Goal: Transaction & Acquisition: Purchase product/service

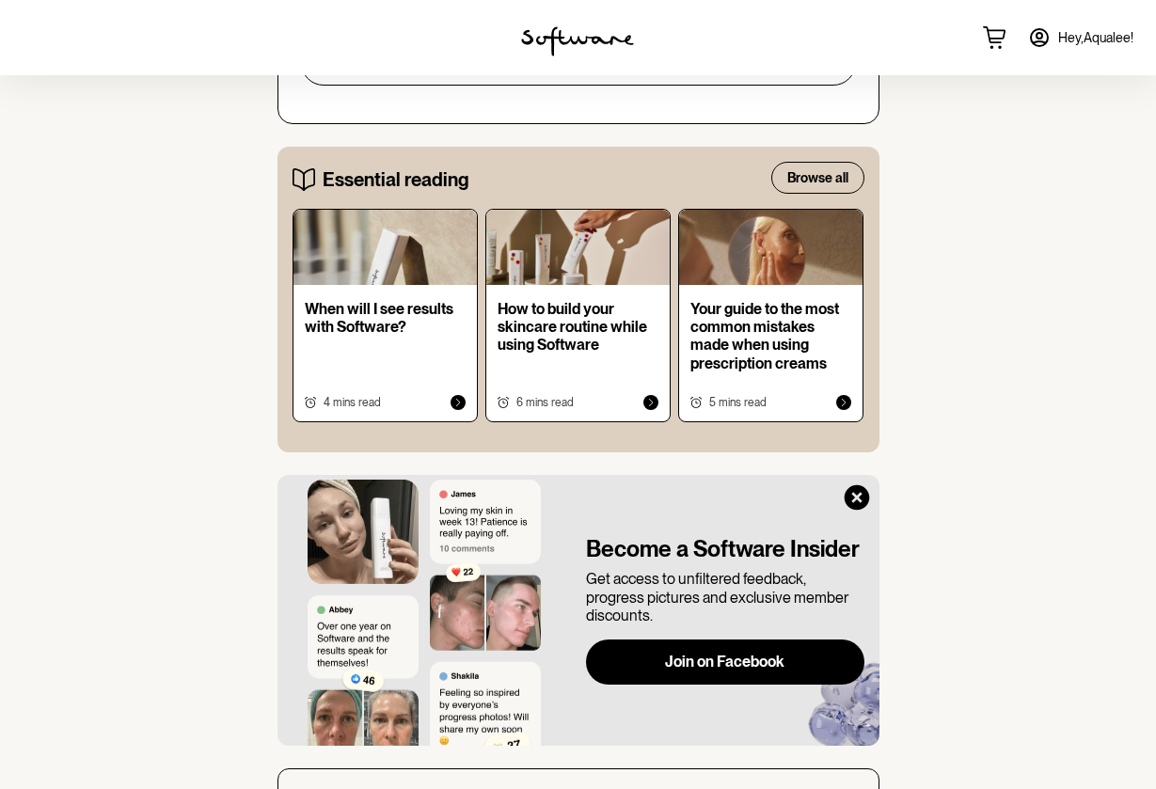
scroll to position [1398, 0]
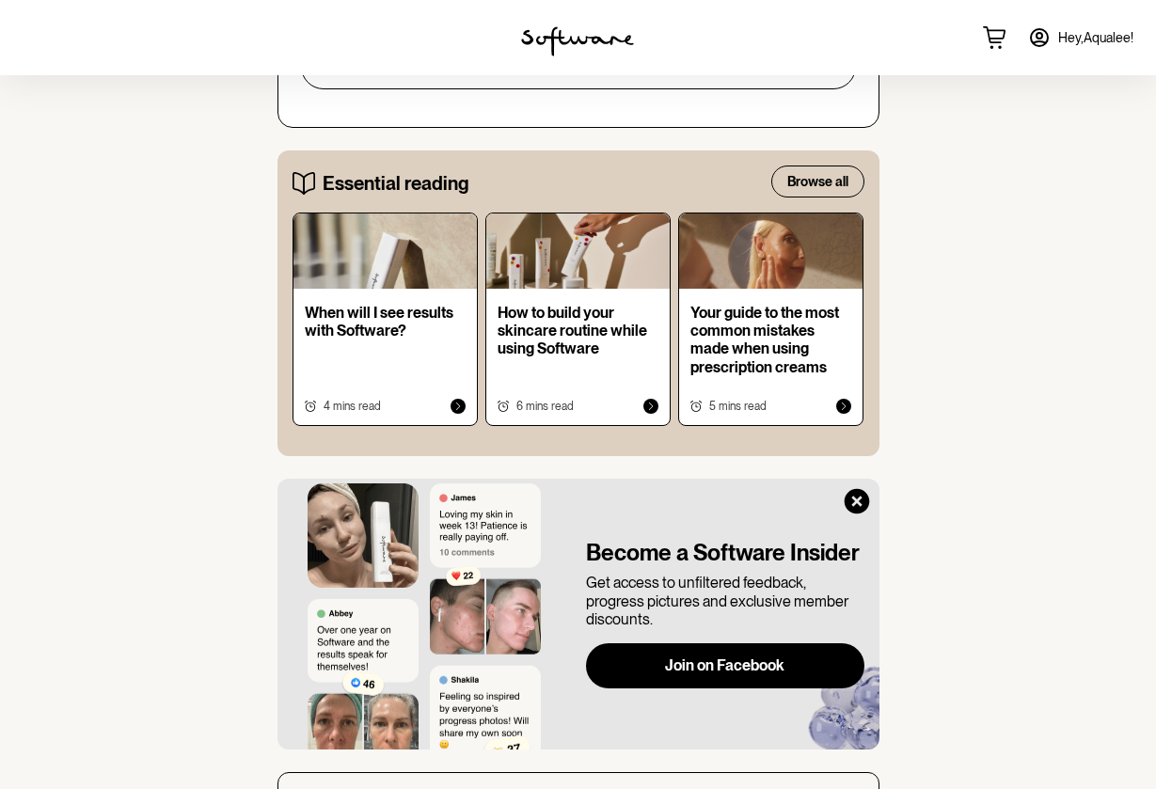
click at [712, 354] on div "Your guide to the most common mistakes made when using prescription creams" at bounding box center [771, 344] width 161 height 80
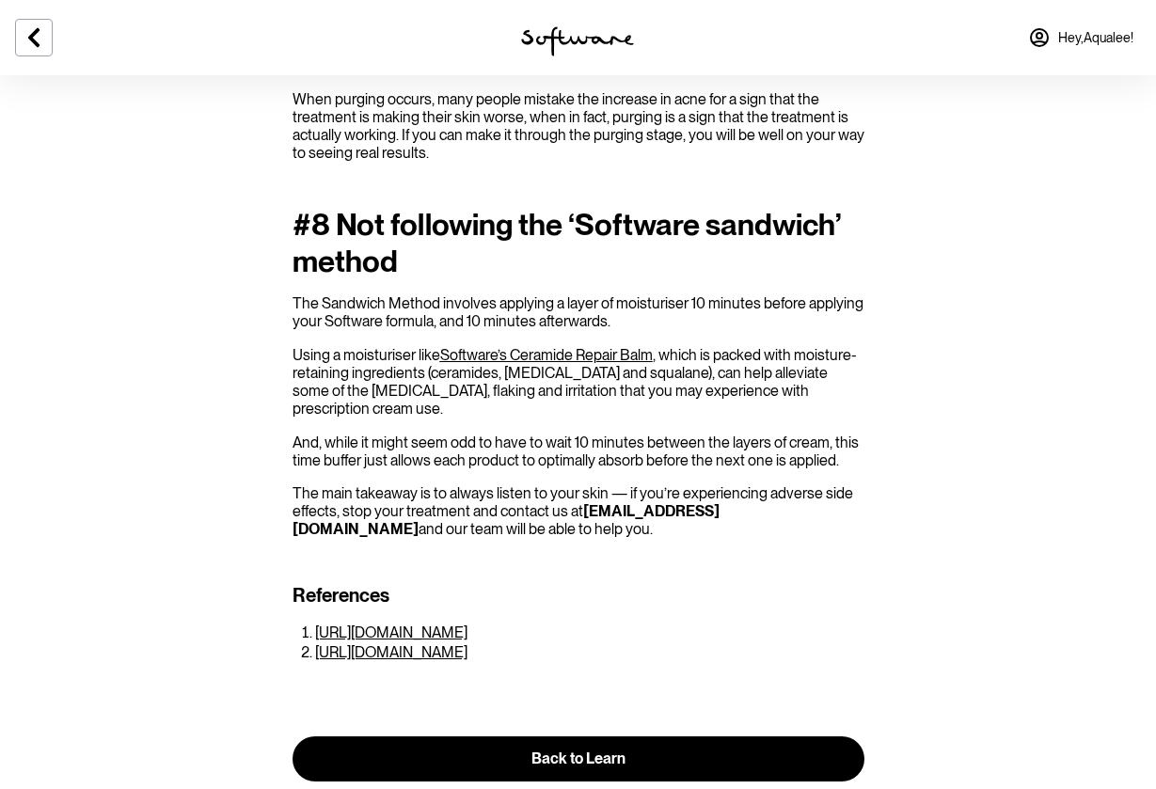
scroll to position [2634, 0]
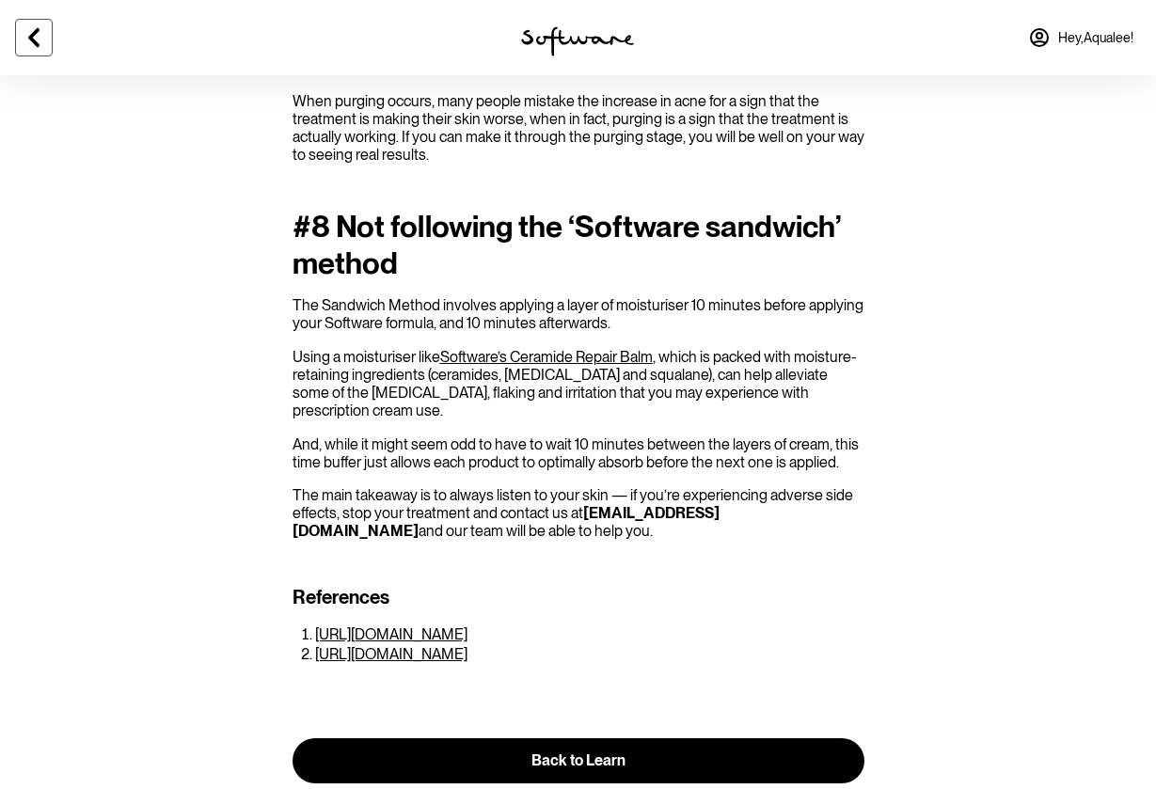
click at [38, 40] on icon at bounding box center [34, 37] width 23 height 23
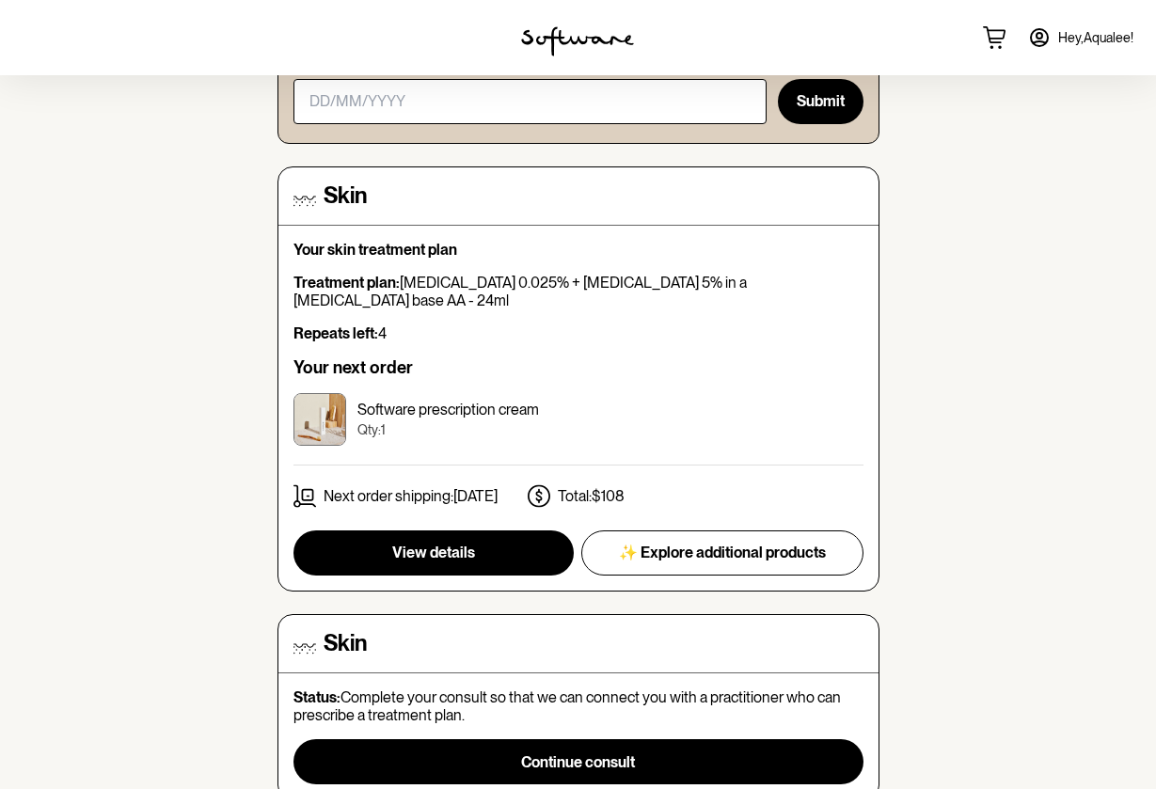
scroll to position [247, 0]
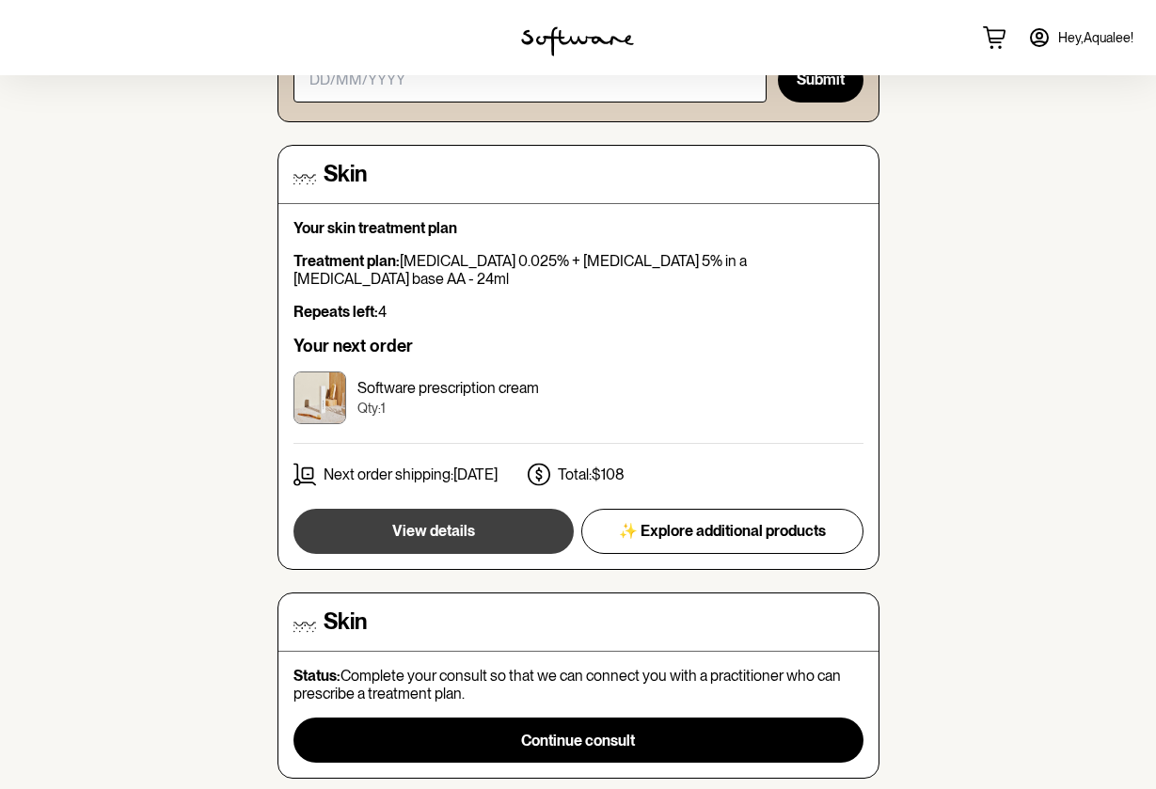
click at [481, 509] on button "View details" at bounding box center [434, 531] width 280 height 45
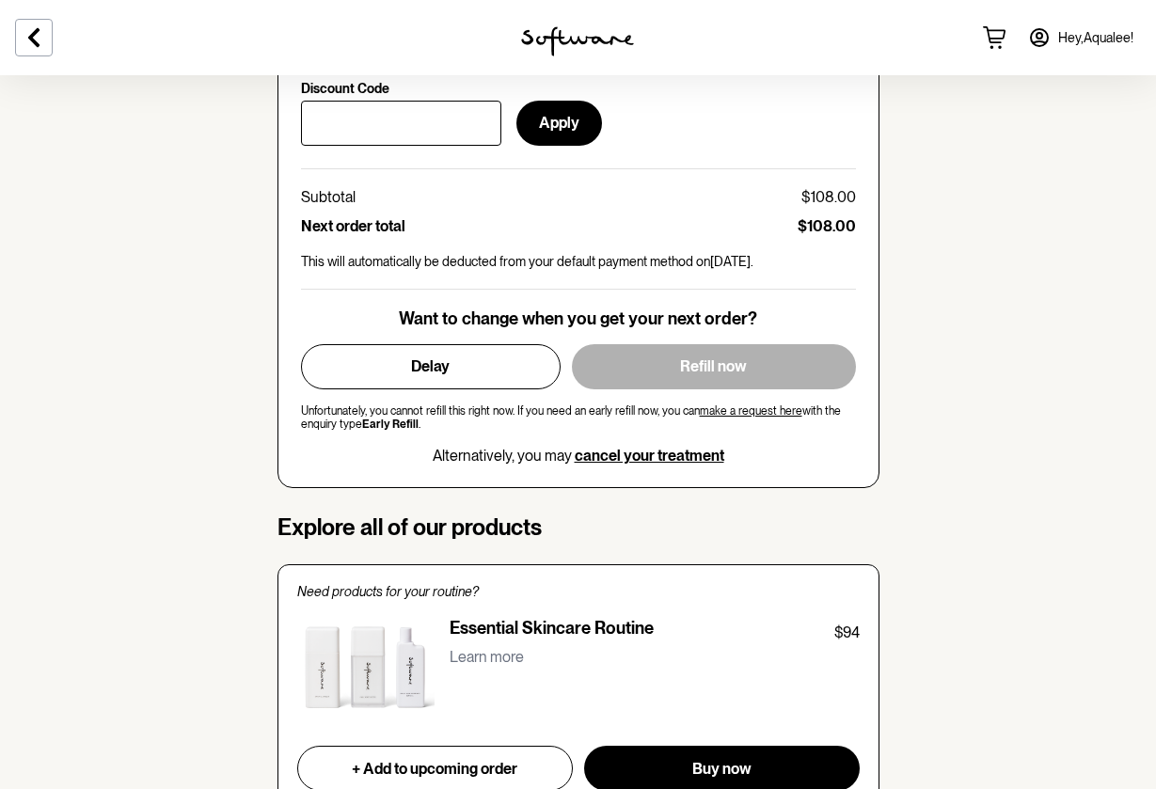
scroll to position [932, 0]
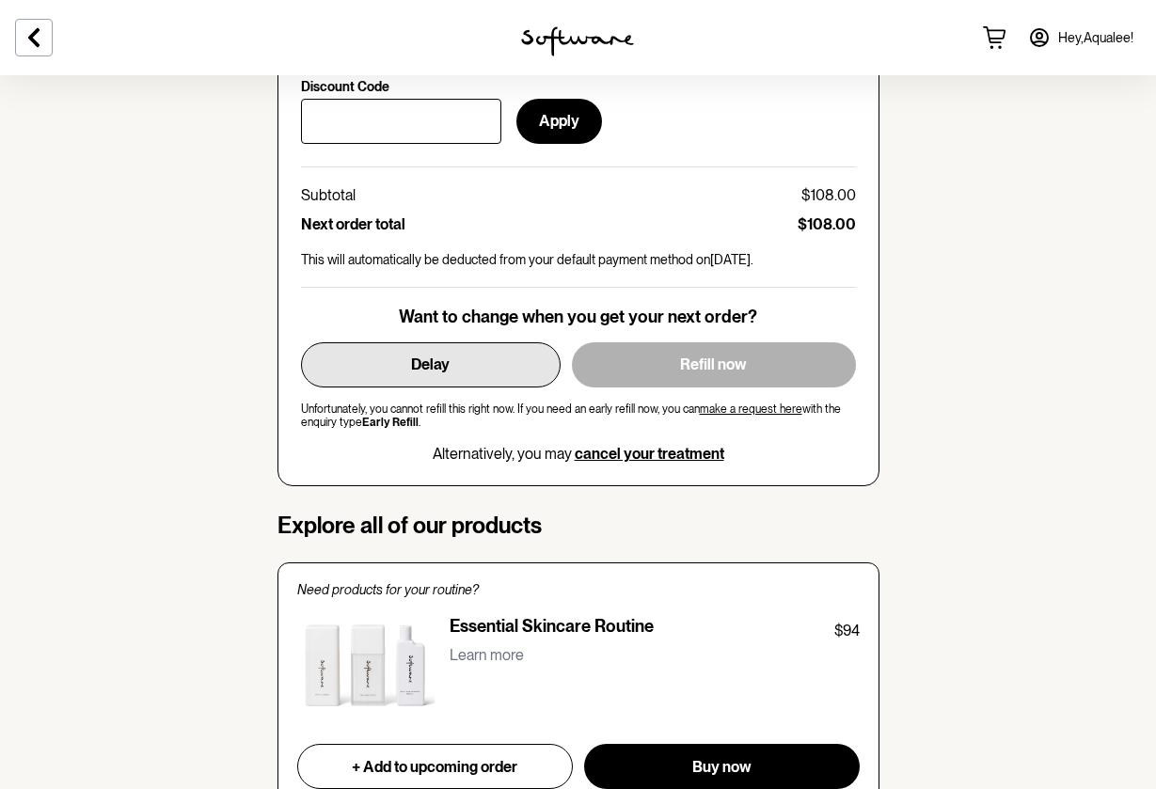
click at [459, 365] on button "Delay" at bounding box center [431, 365] width 260 height 45
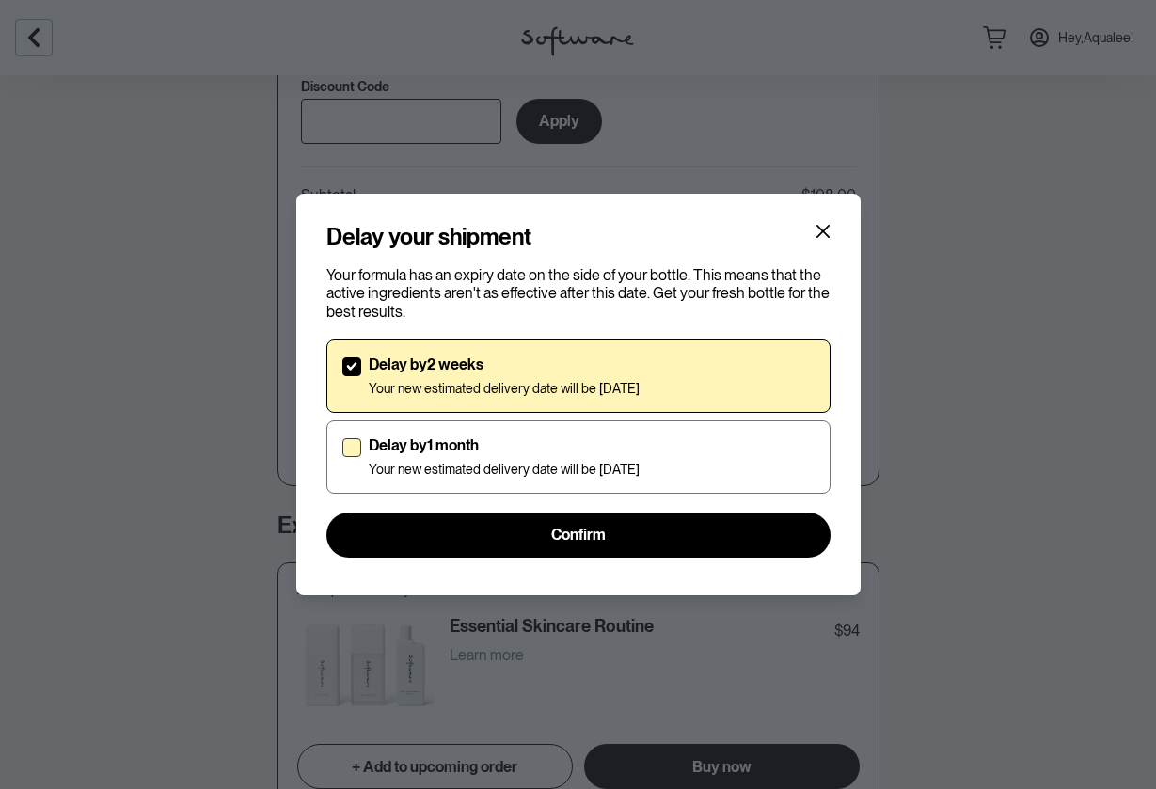
click at [361, 450] on label "Delay by 1 month Your new estimated delivery date will be [DATE]" at bounding box center [579, 457] width 504 height 73
click at [343, 456] on input "Delay by 1 month Your new estimated delivery date will be [DATE]" at bounding box center [342, 456] width 1 height 1
checkbox input "true"
checkbox input "false"
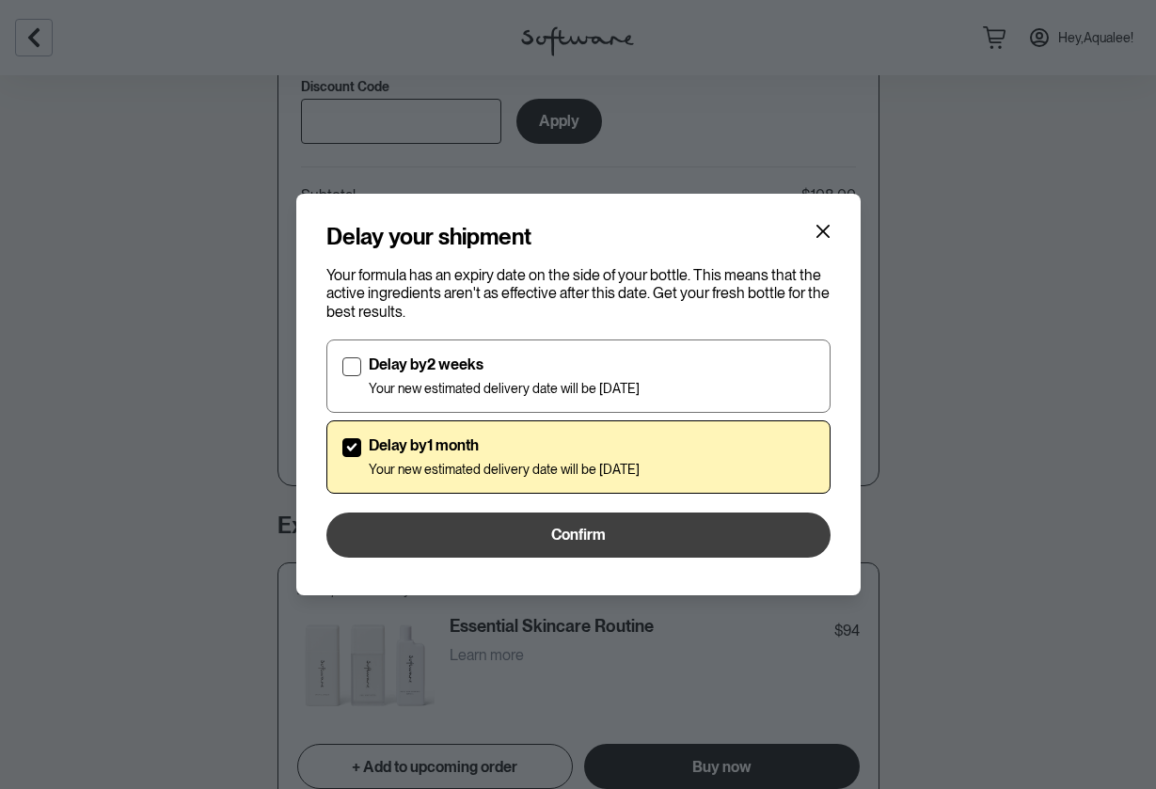
click at [482, 528] on button "Confirm" at bounding box center [579, 535] width 504 height 45
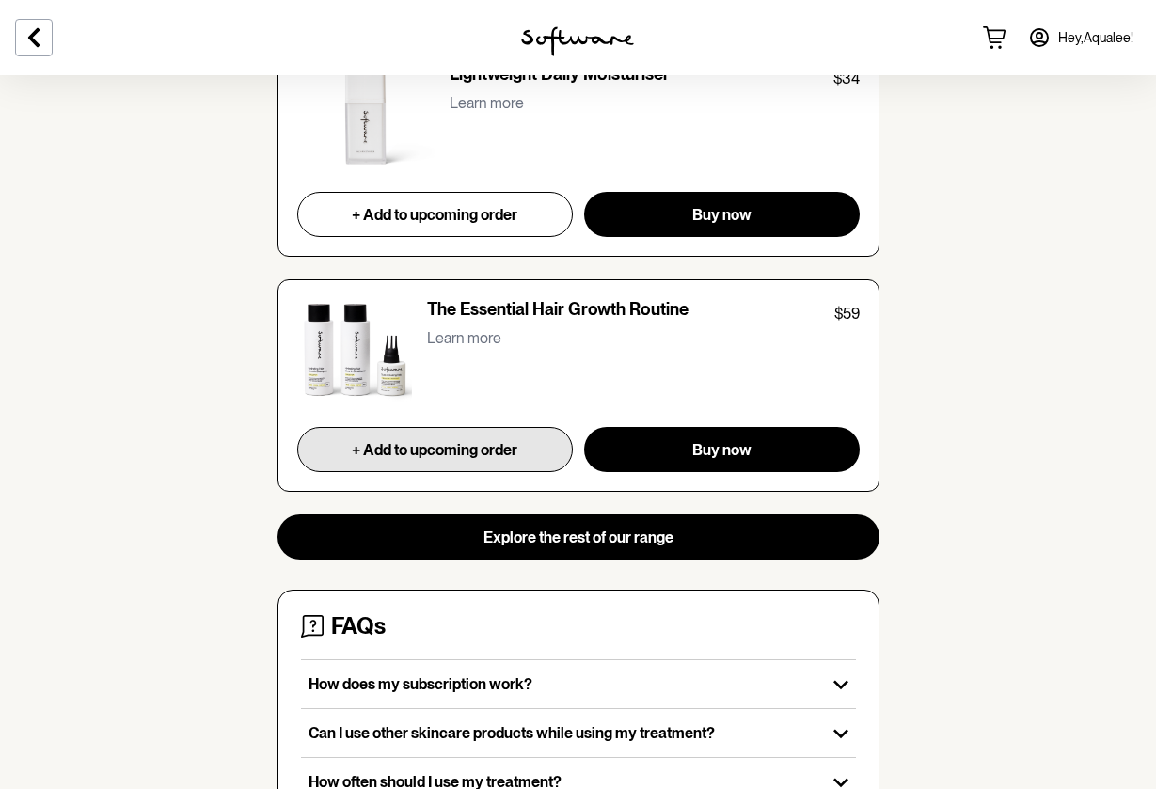
scroll to position [1756, 0]
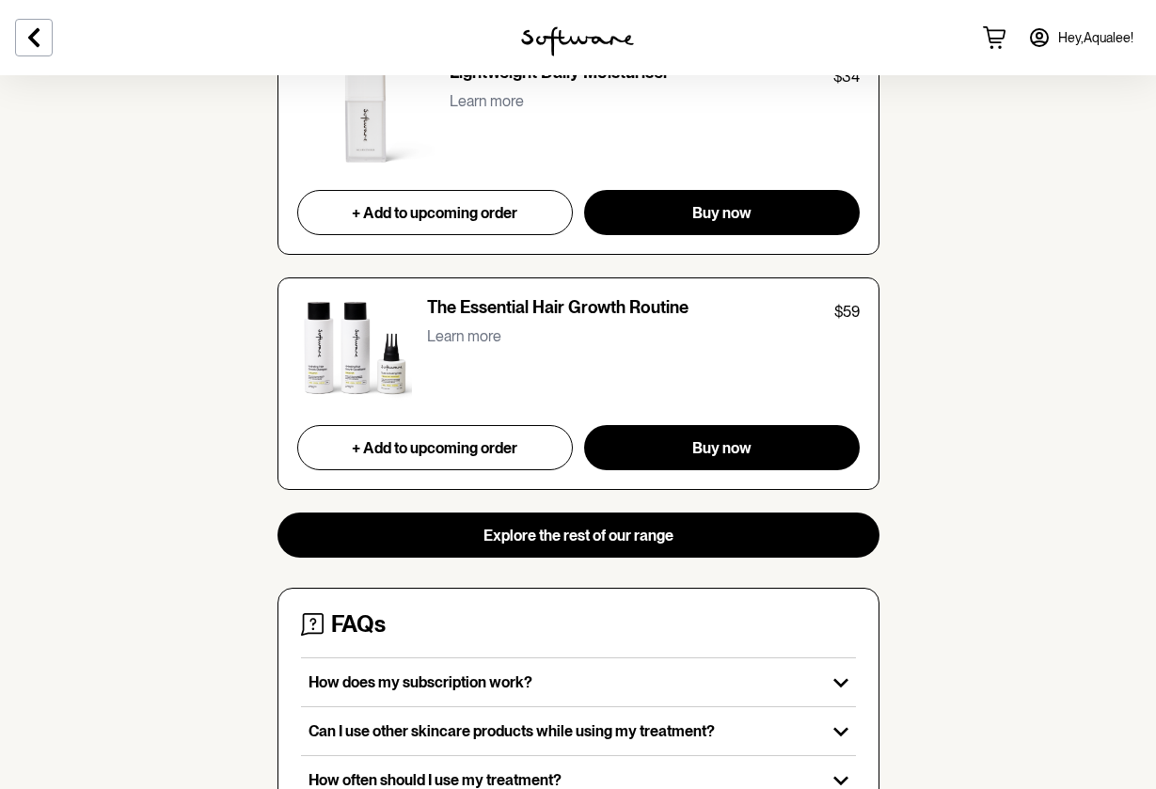
click at [455, 327] on p "Learn more" at bounding box center [464, 336] width 74 height 18
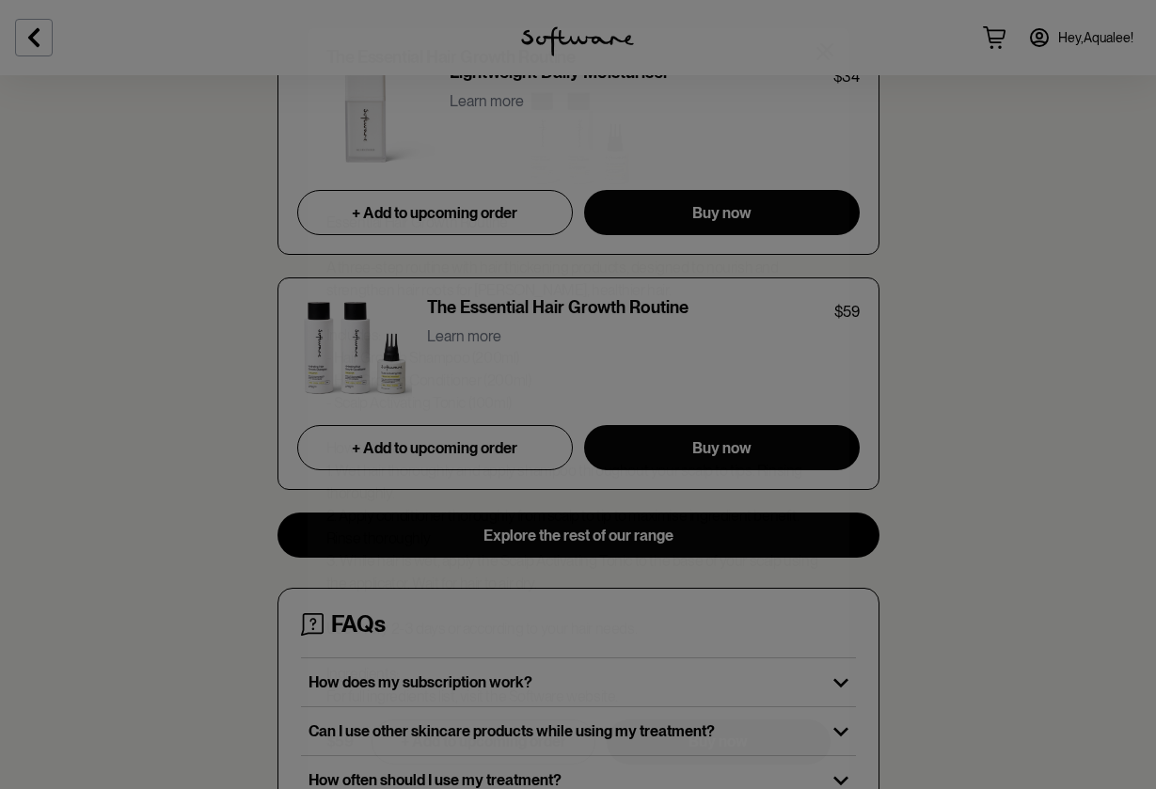
click at [492, 739] on span "+ Add to upcoming order" at bounding box center [484, 733] width 166 height 18
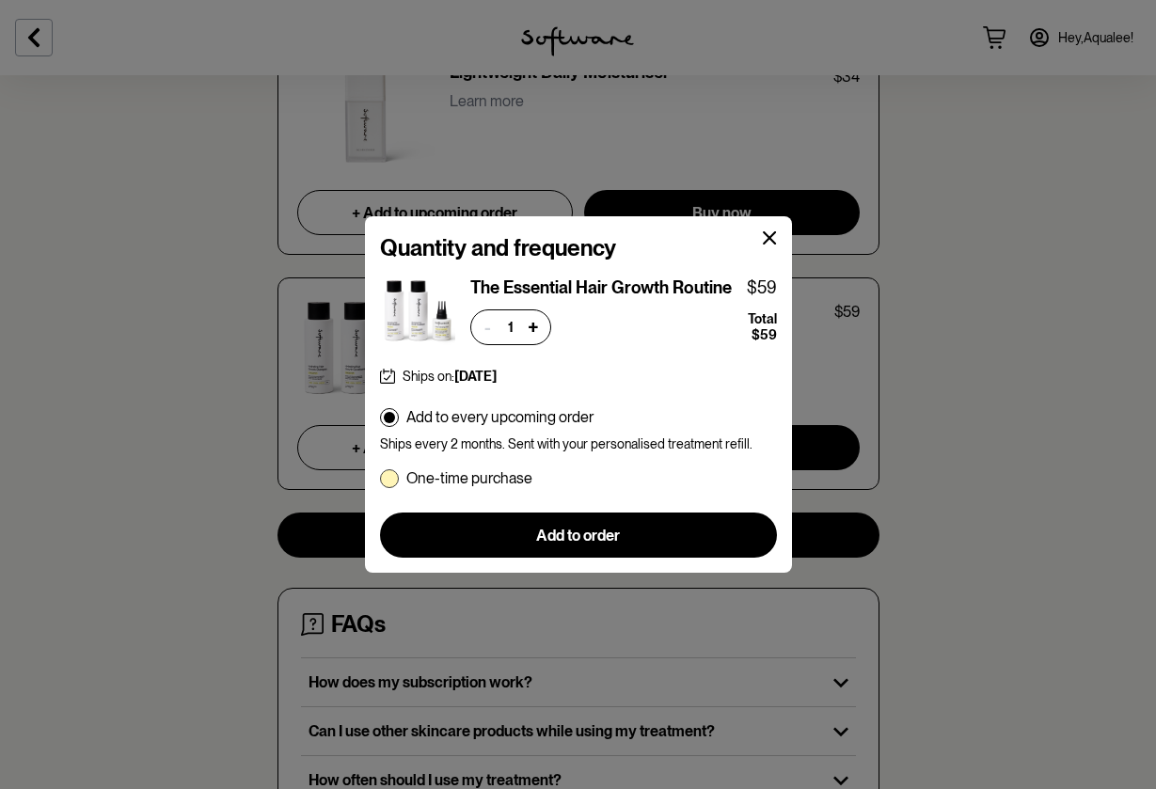
click at [391, 479] on span at bounding box center [389, 479] width 19 height 19
click at [380, 479] on input "One-time purchase" at bounding box center [379, 478] width 1 height 1
radio input "true"
radio input "false"
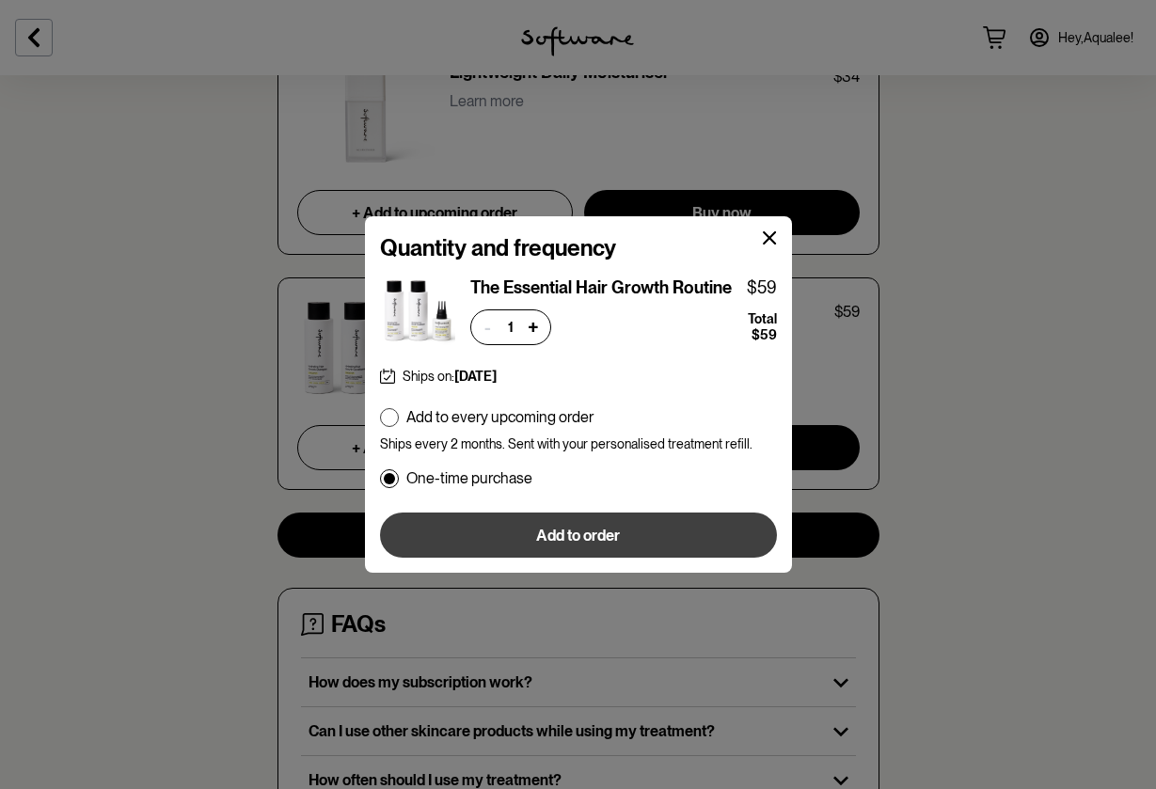
click at [520, 548] on button "Add to order" at bounding box center [578, 535] width 397 height 45
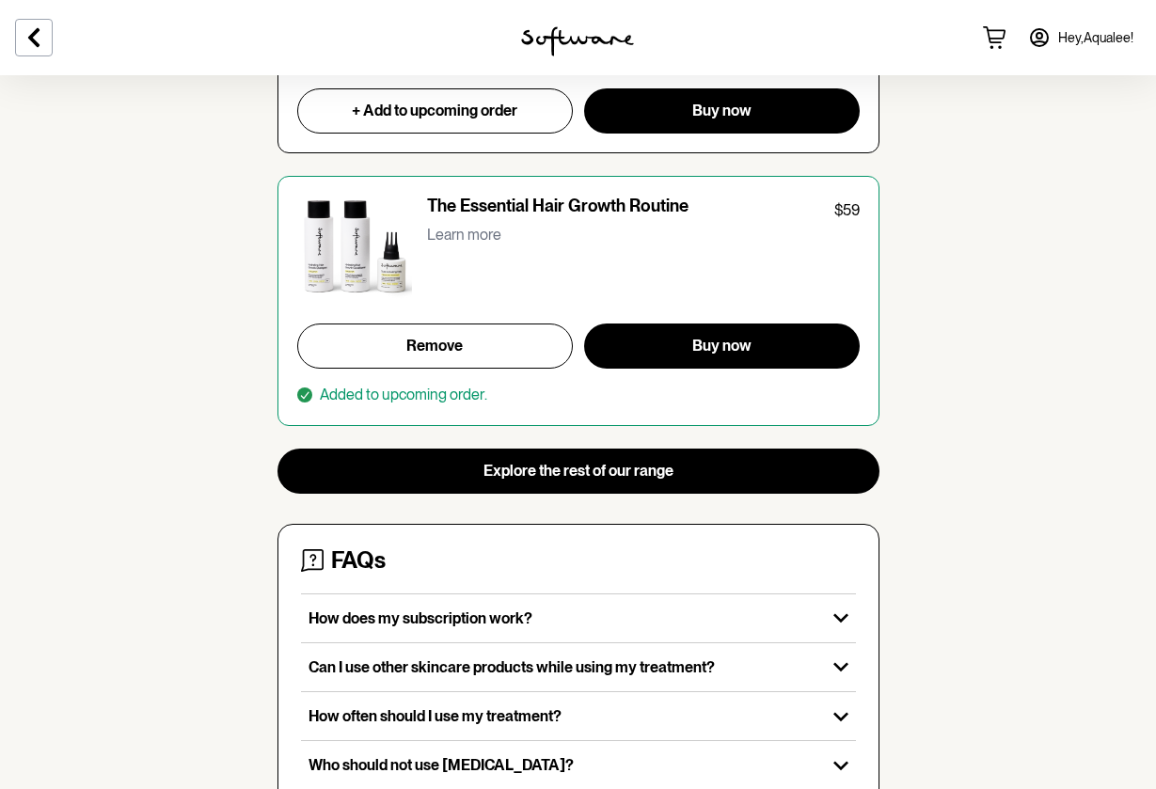
scroll to position [2009, 0]
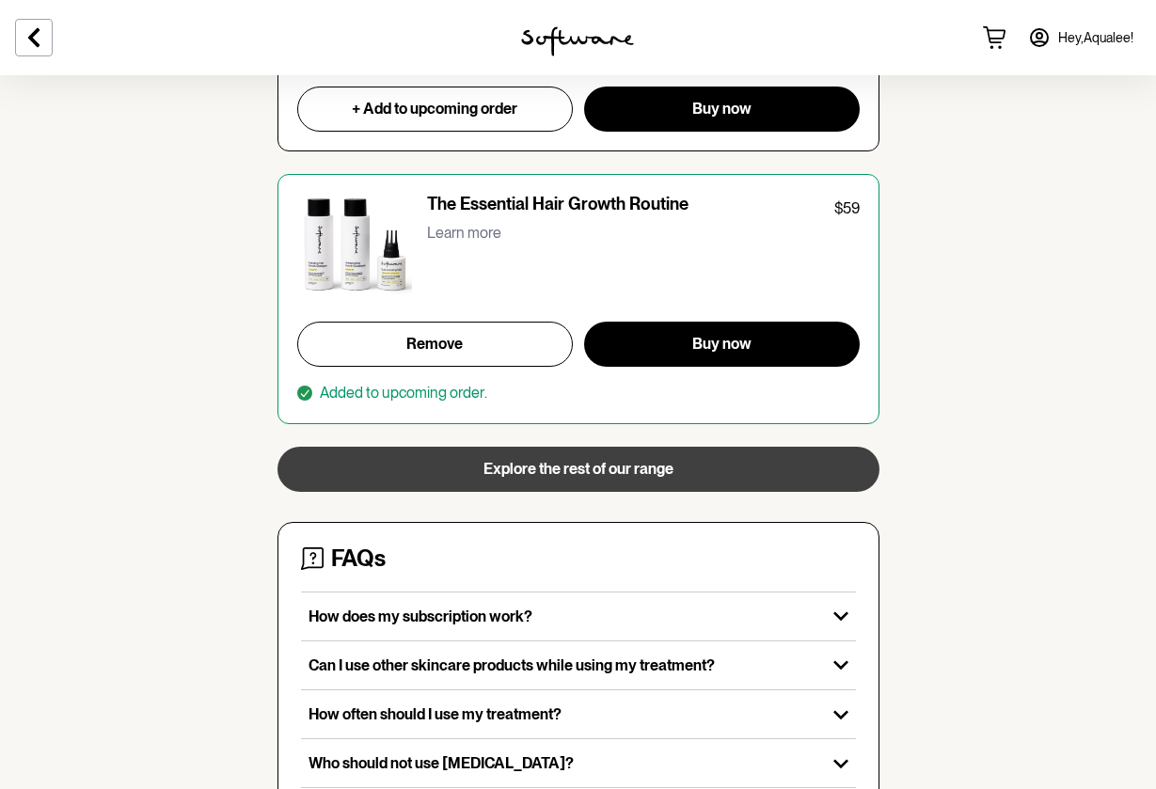
click at [411, 456] on button "Explore the rest of our range" at bounding box center [579, 469] width 602 height 45
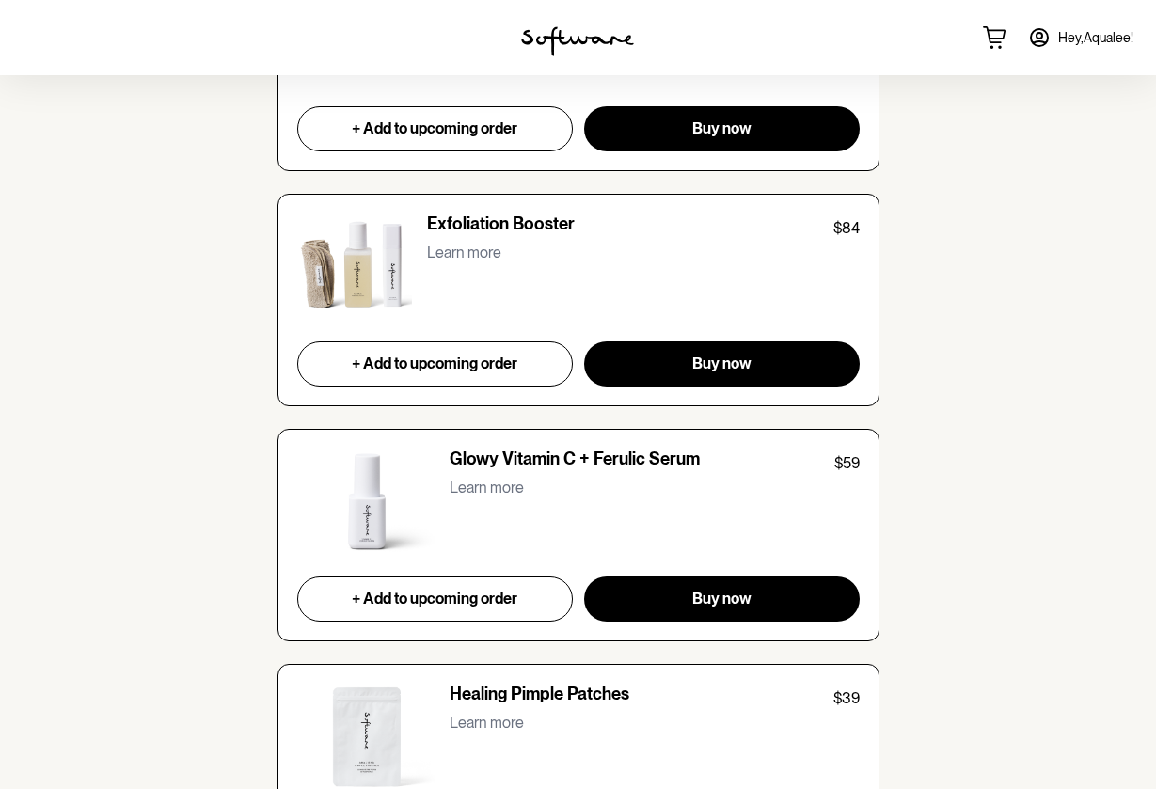
scroll to position [2177, 0]
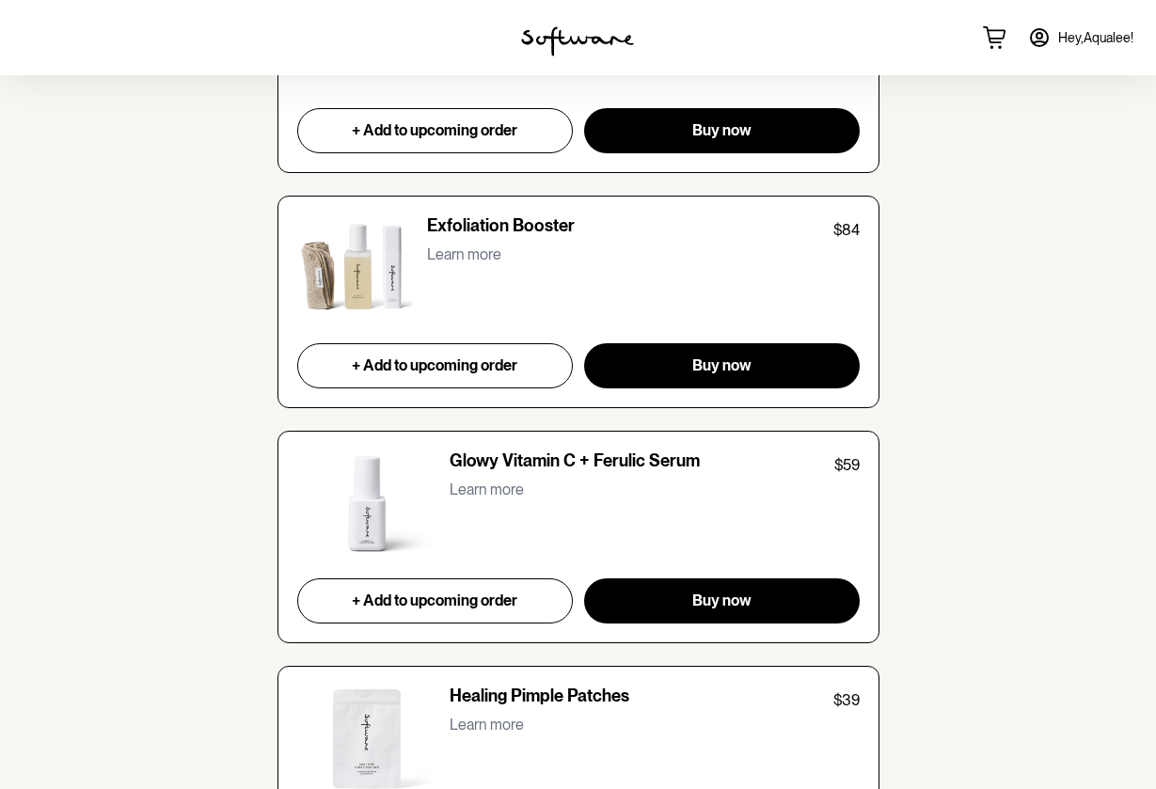
click at [455, 246] on p "Learn more" at bounding box center [464, 255] width 74 height 18
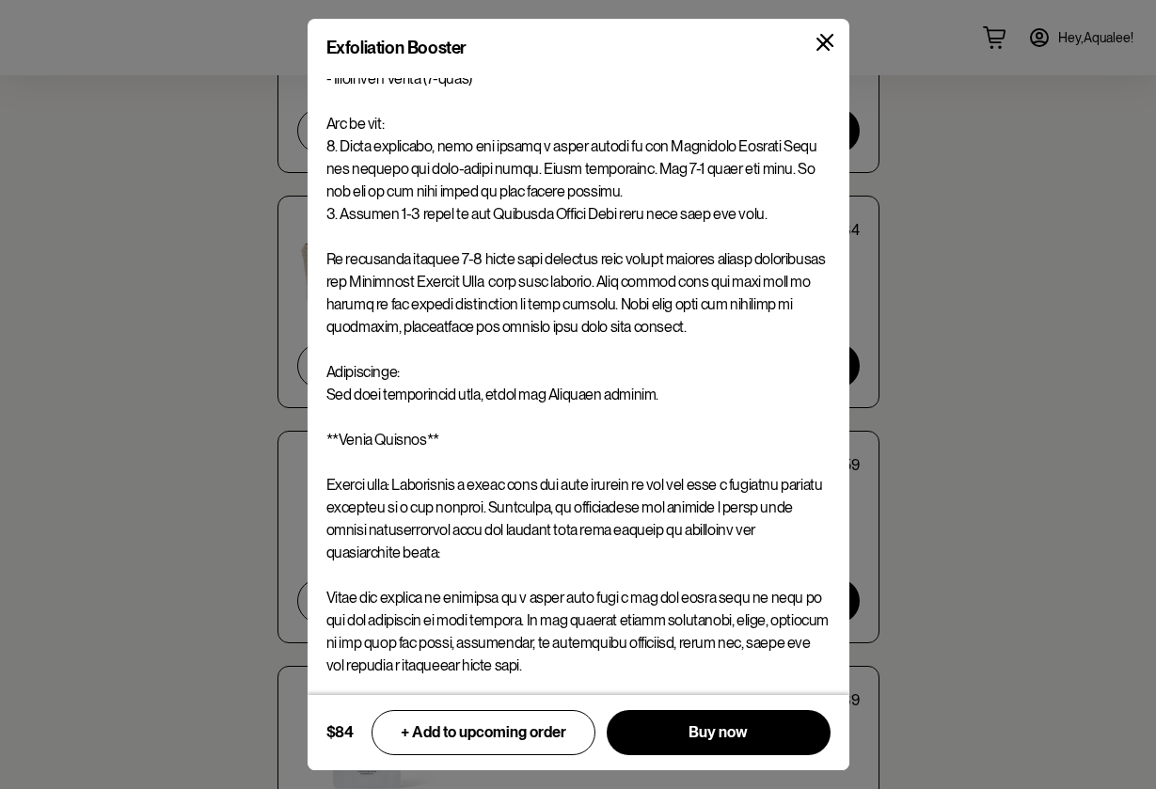
scroll to position [338, 0]
click at [114, 635] on div "Exfoliation Booster $84 + Add to upcoming order Buy now" at bounding box center [578, 394] width 1156 height 789
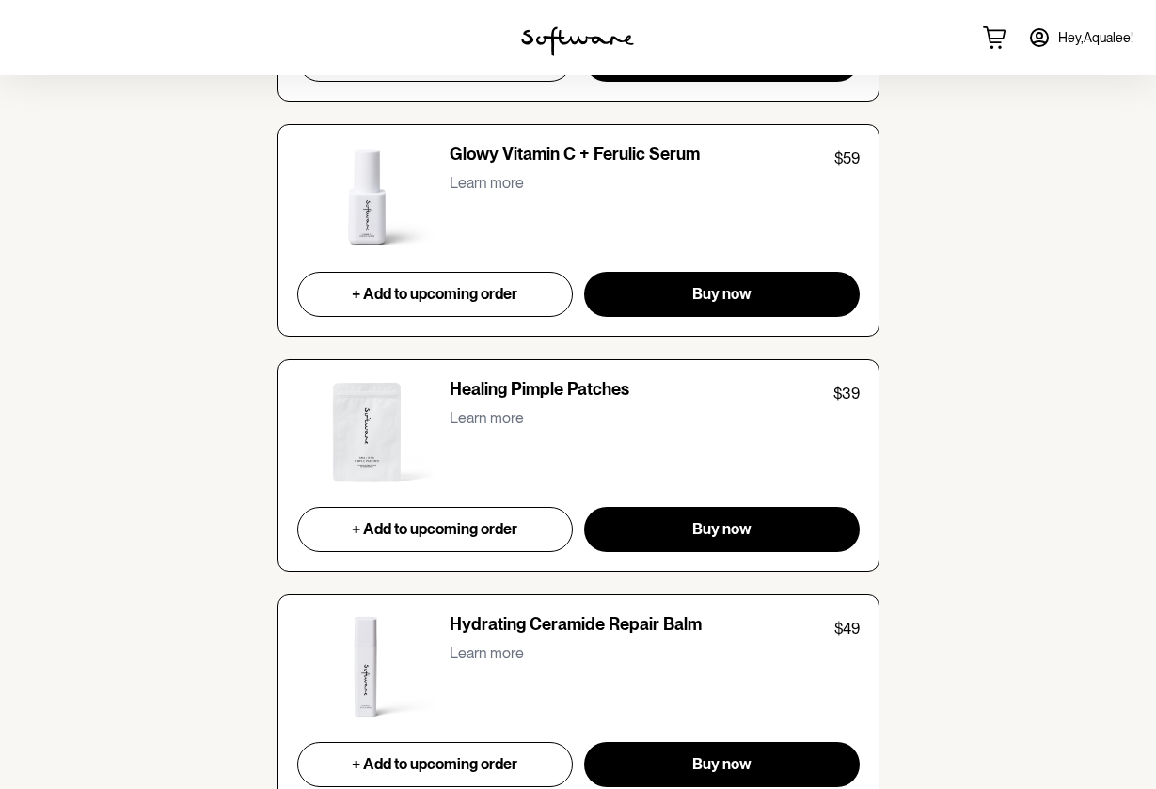
scroll to position [2485, 0]
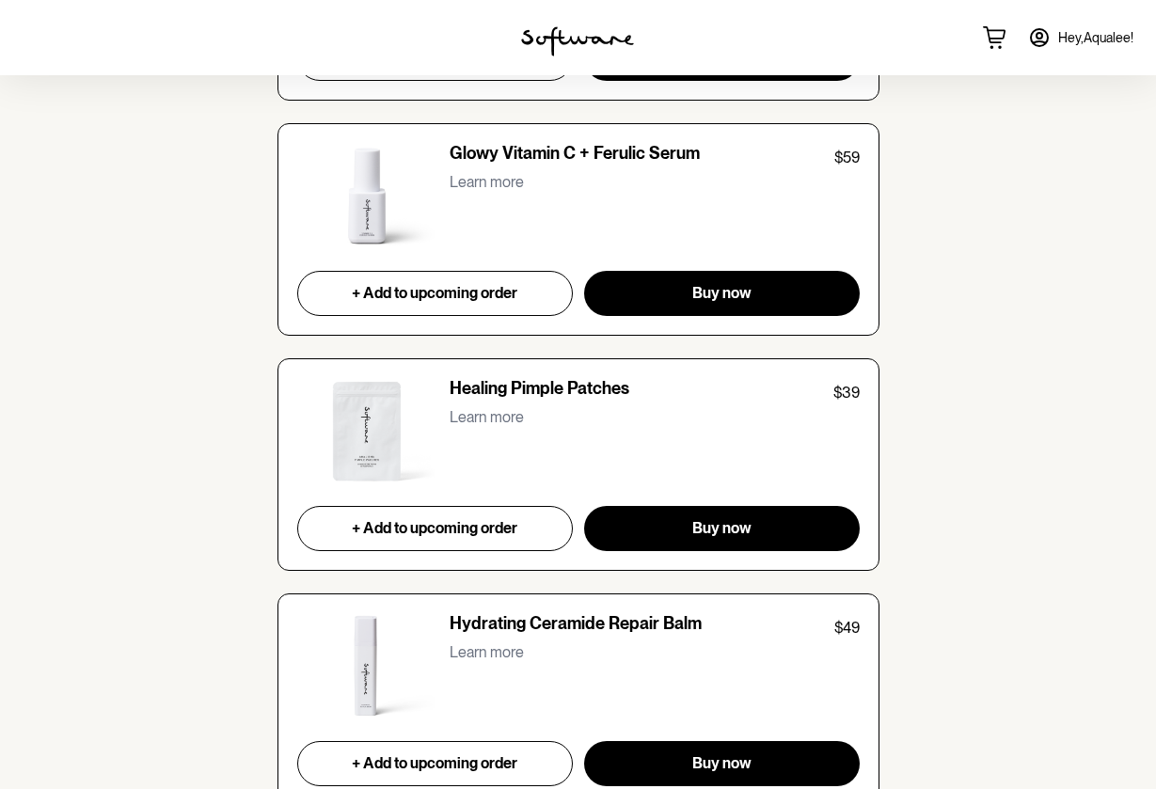
click at [485, 173] on p "Learn more" at bounding box center [487, 182] width 74 height 18
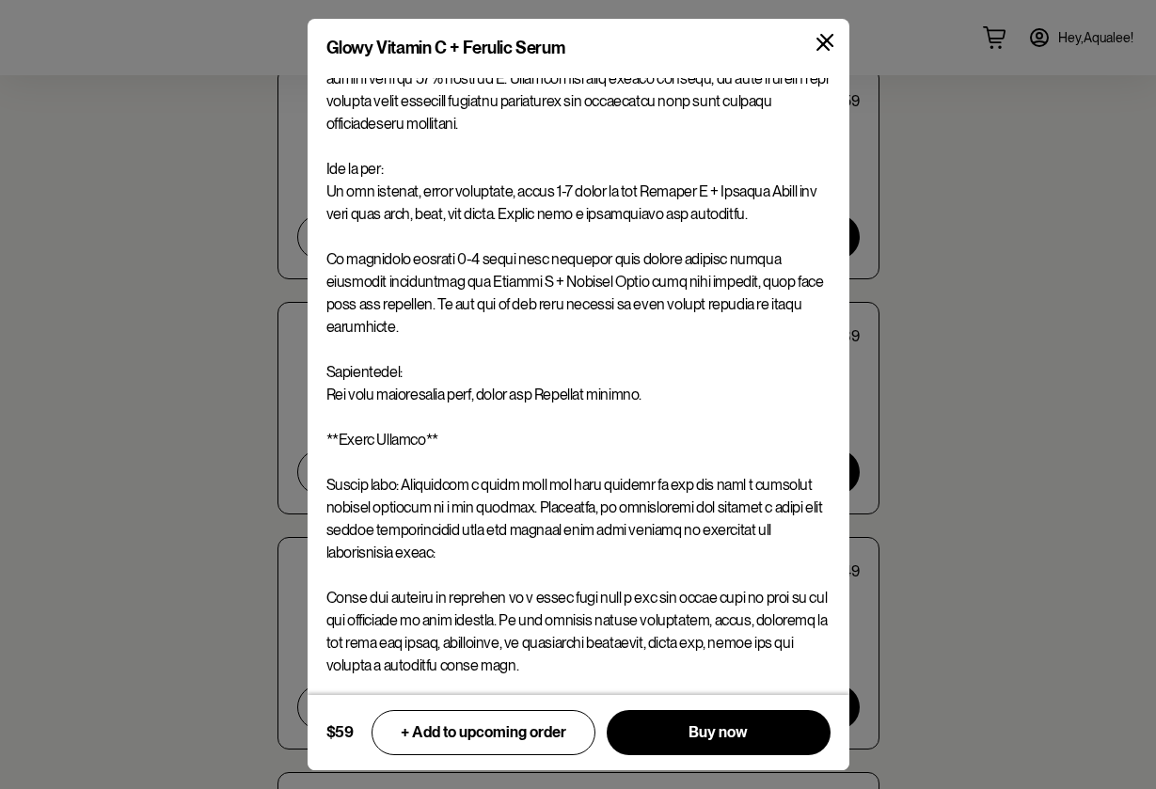
scroll to position [2552, 0]
click at [184, 519] on div "Glowy Vitamin C + Ferulic Serum $59 + Add to upcoming order Buy now" at bounding box center [578, 394] width 1156 height 789
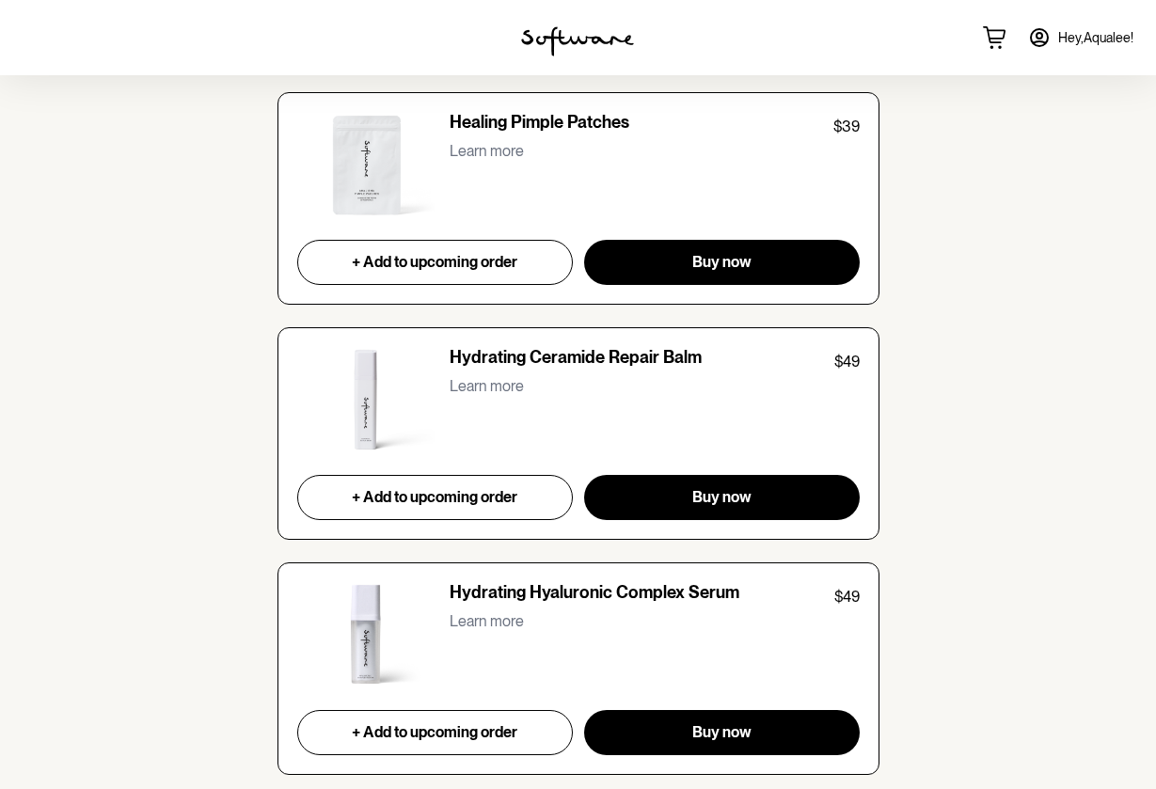
scroll to position [2856, 0]
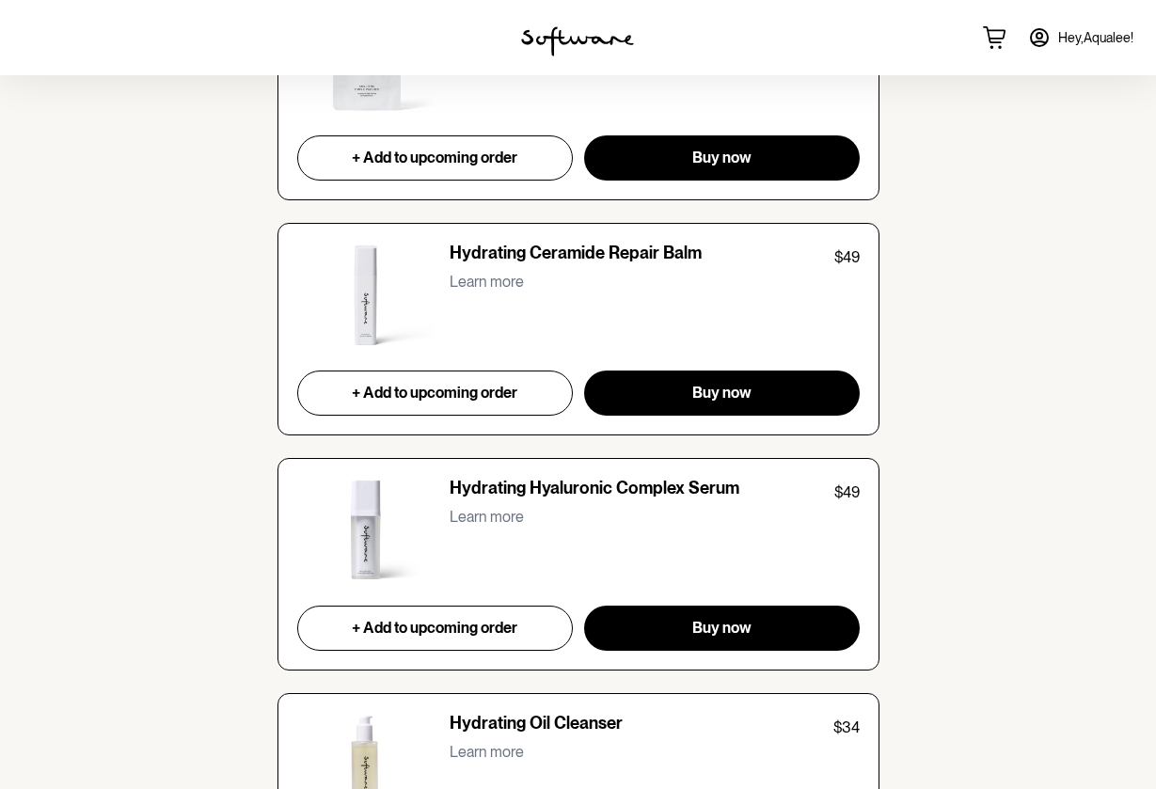
click at [470, 273] on p "Learn more" at bounding box center [487, 282] width 74 height 18
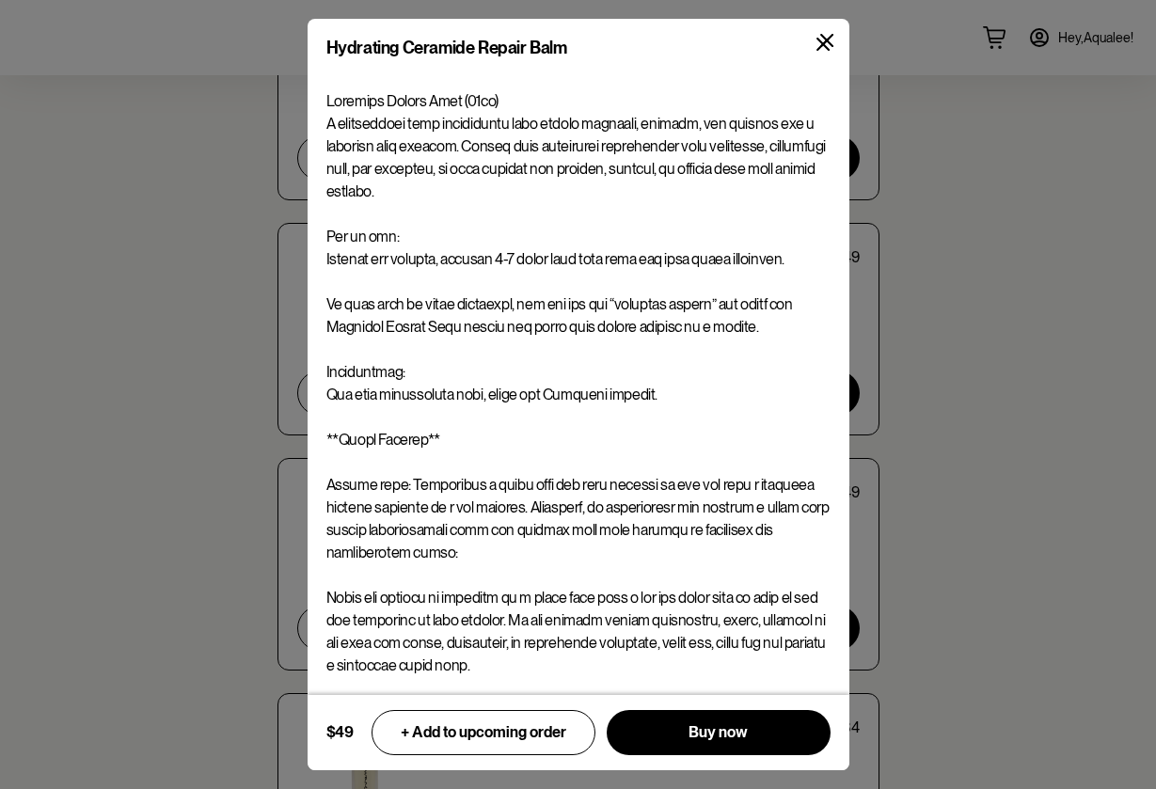
scroll to position [112, 0]
click at [541, 728] on span "+ Add to upcoming order" at bounding box center [484, 733] width 166 height 18
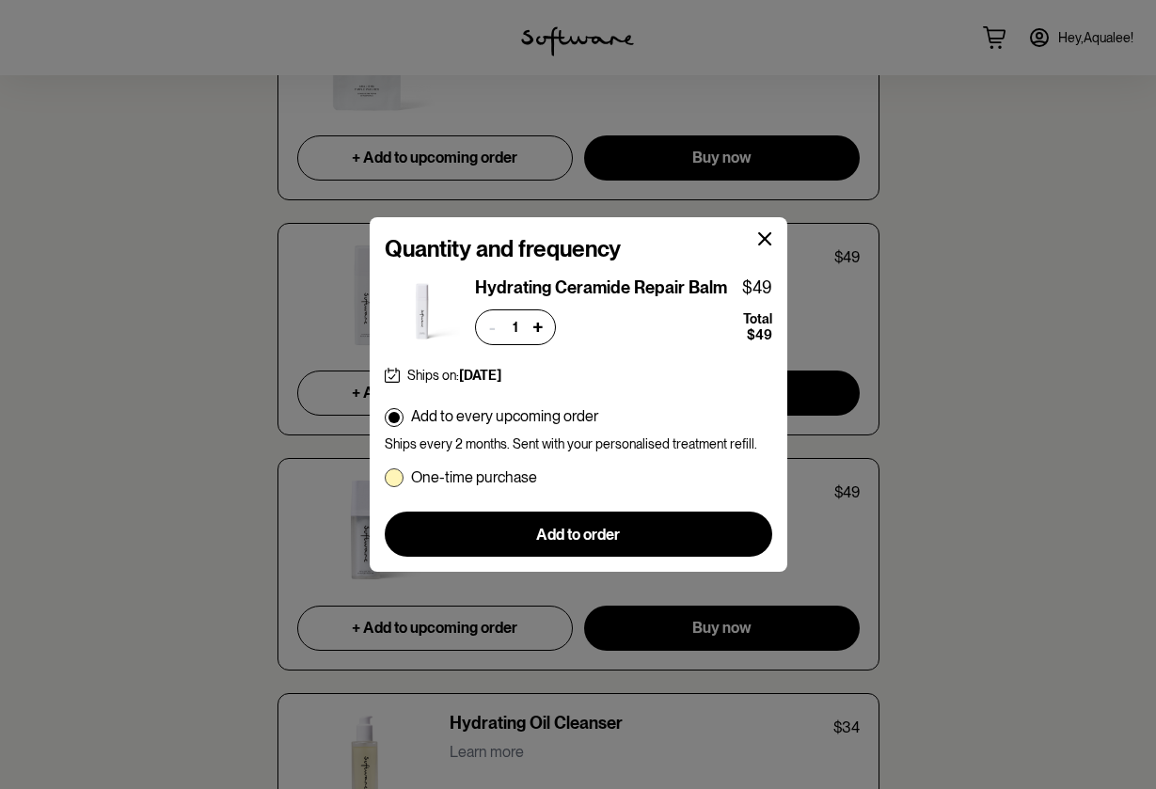
click at [398, 476] on span at bounding box center [394, 478] width 19 height 19
click at [385, 477] on input "One-time purchase" at bounding box center [384, 477] width 1 height 1
radio input "true"
radio input "false"
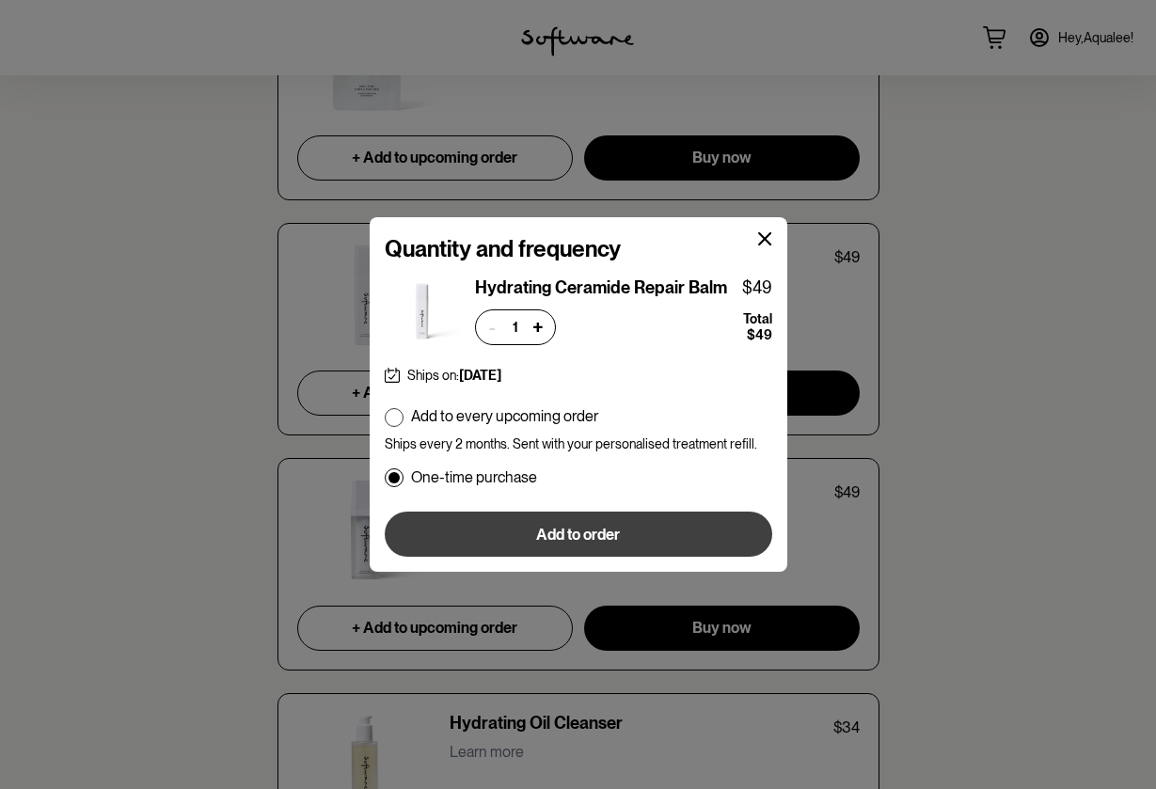
click at [420, 521] on button "Add to order" at bounding box center [579, 534] width 388 height 45
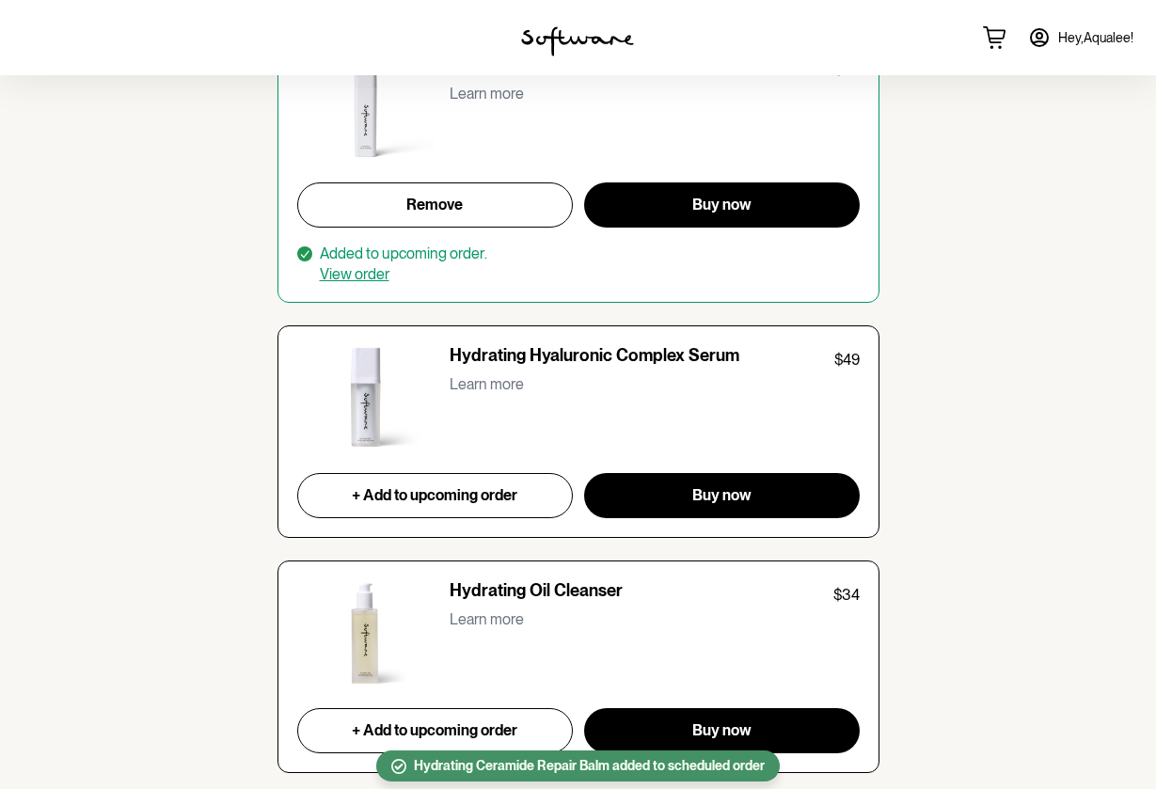
scroll to position [3045, 0]
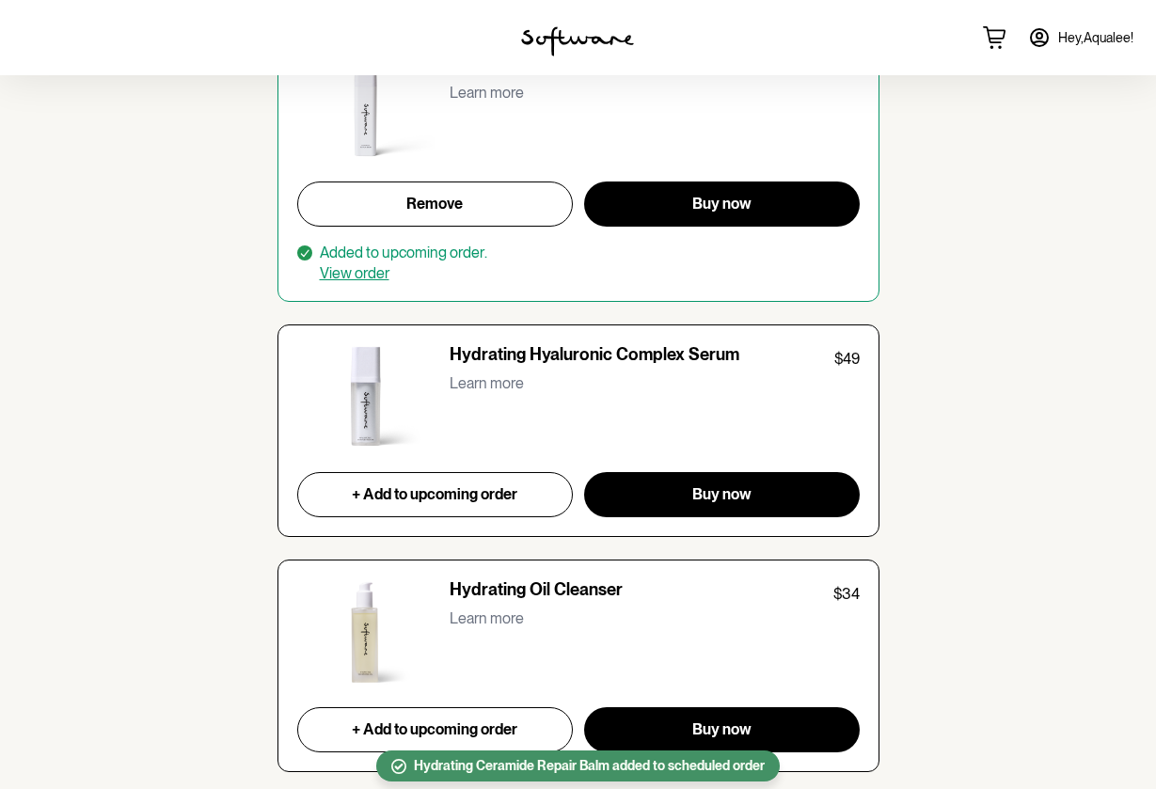
click at [462, 375] on p "Learn more" at bounding box center [487, 384] width 74 height 18
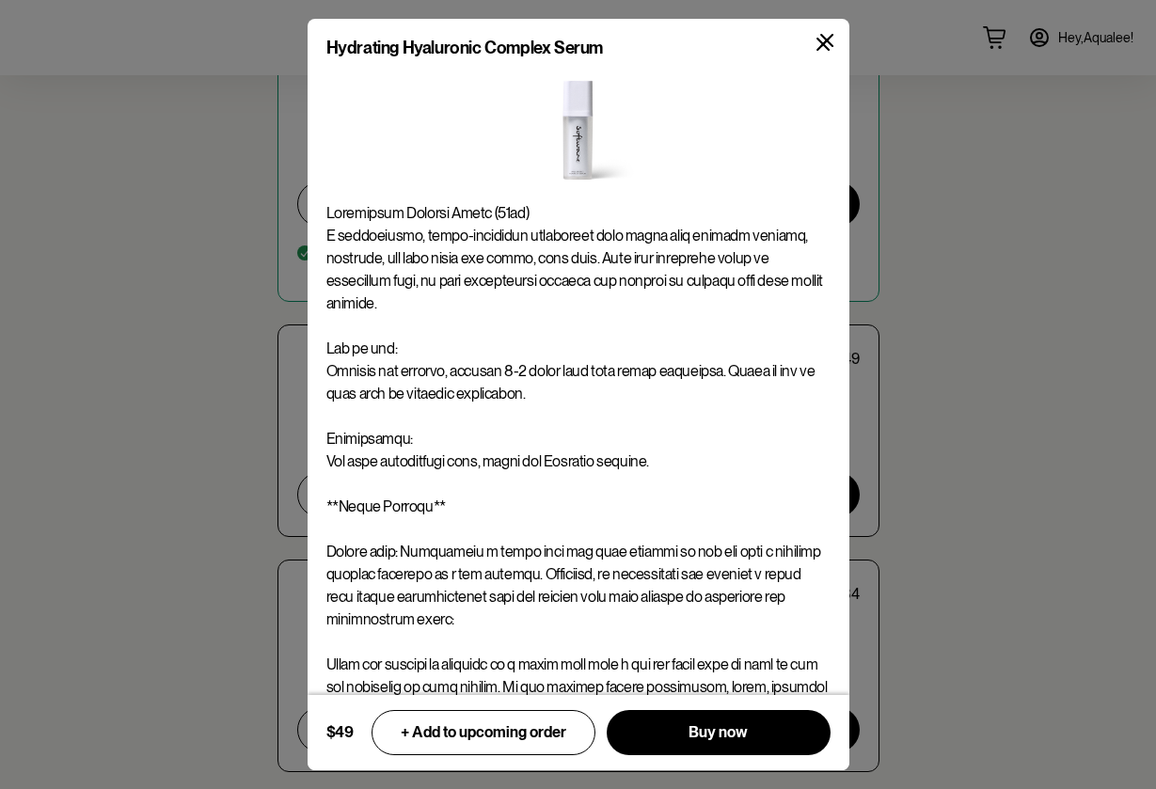
click at [262, 410] on div "Hydrating Hyaluronic Complex Serum $49 + Add to upcoming order Buy now" at bounding box center [578, 394] width 1156 height 789
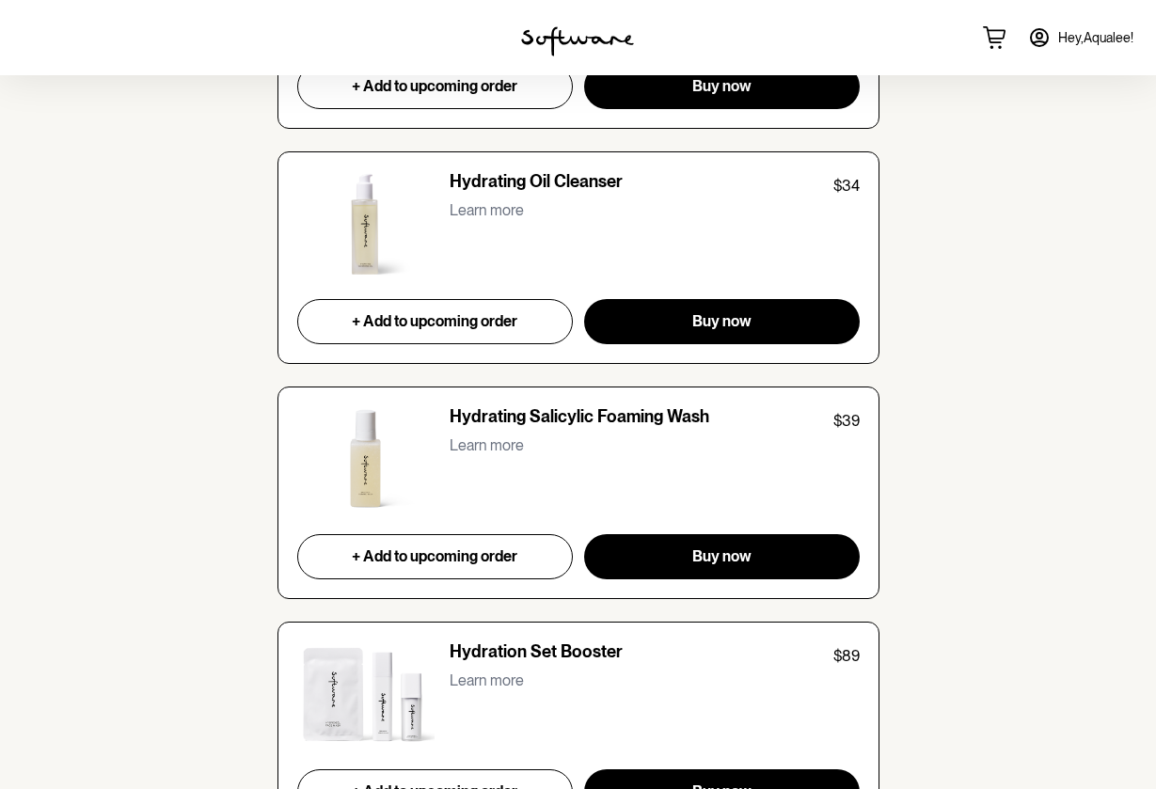
scroll to position [3497, 0]
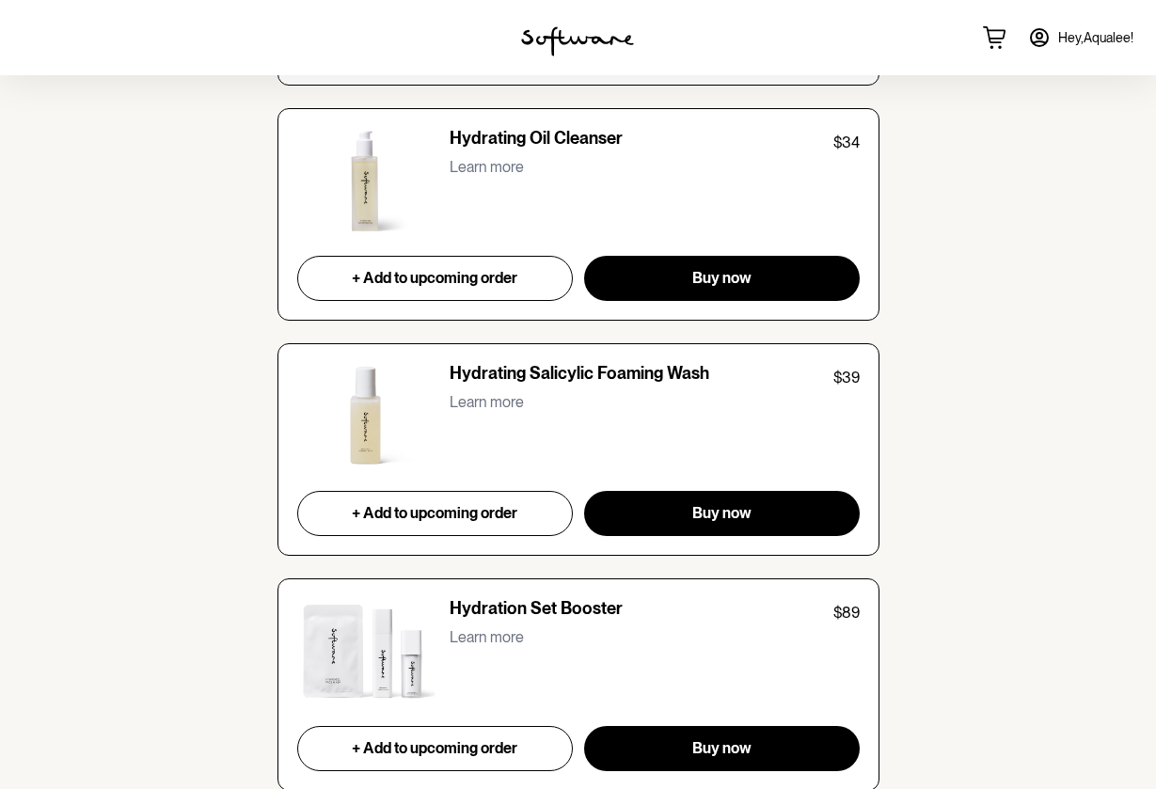
click at [482, 158] on p "Learn more" at bounding box center [487, 167] width 74 height 18
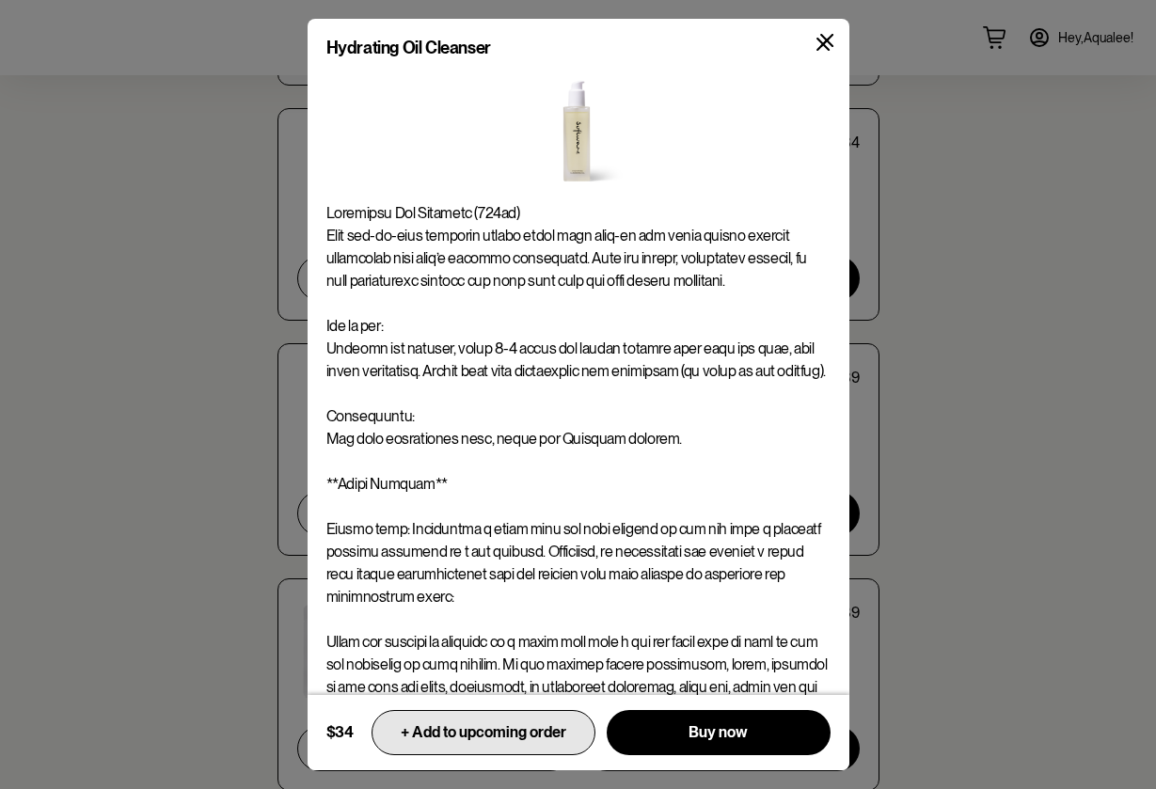
click at [486, 727] on span "+ Add to upcoming order" at bounding box center [484, 733] width 166 height 18
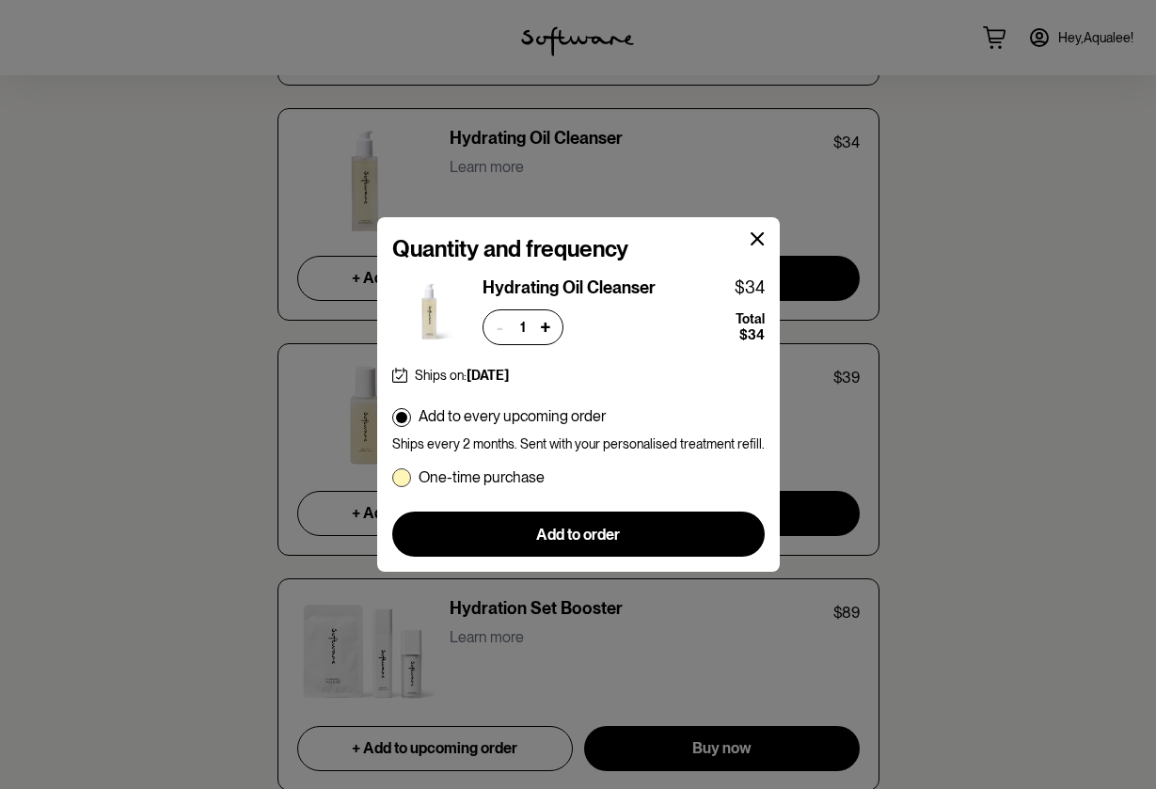
click at [405, 482] on span at bounding box center [401, 478] width 19 height 19
click at [392, 478] on input "One-time purchase" at bounding box center [391, 477] width 1 height 1
radio input "true"
radio input "false"
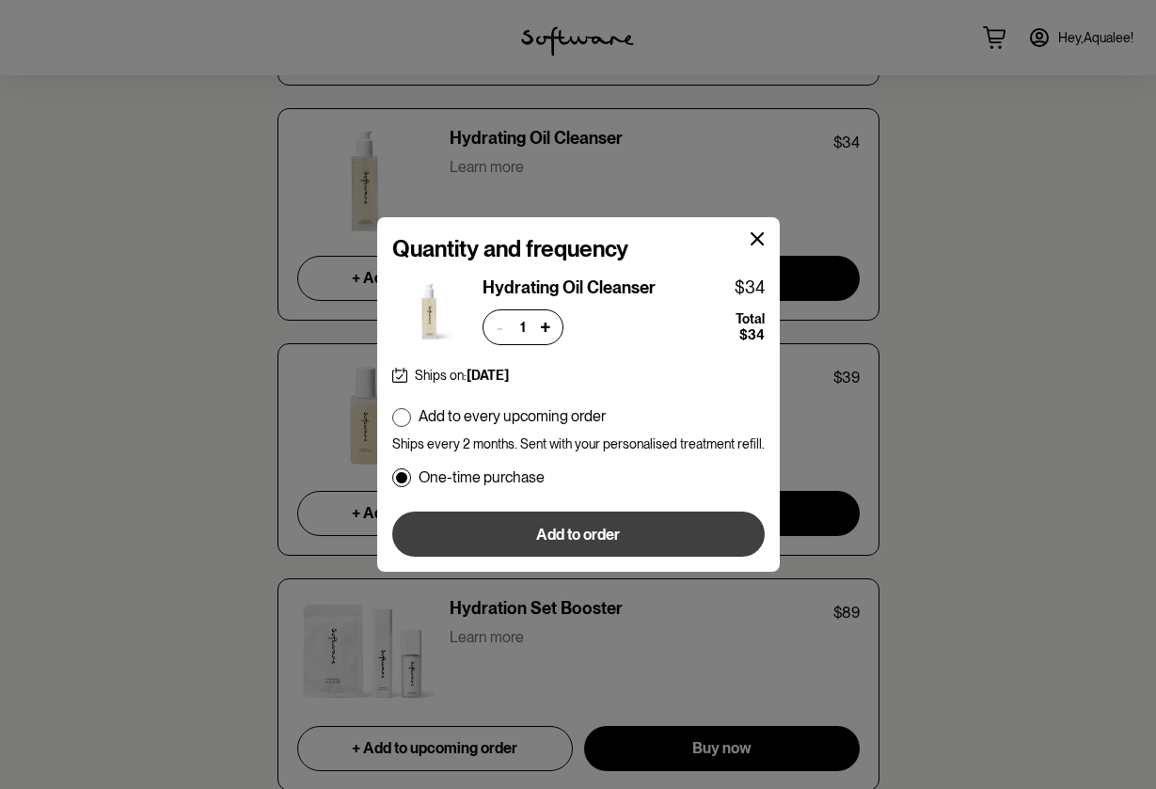
click at [434, 518] on button "Add to order" at bounding box center [578, 534] width 373 height 45
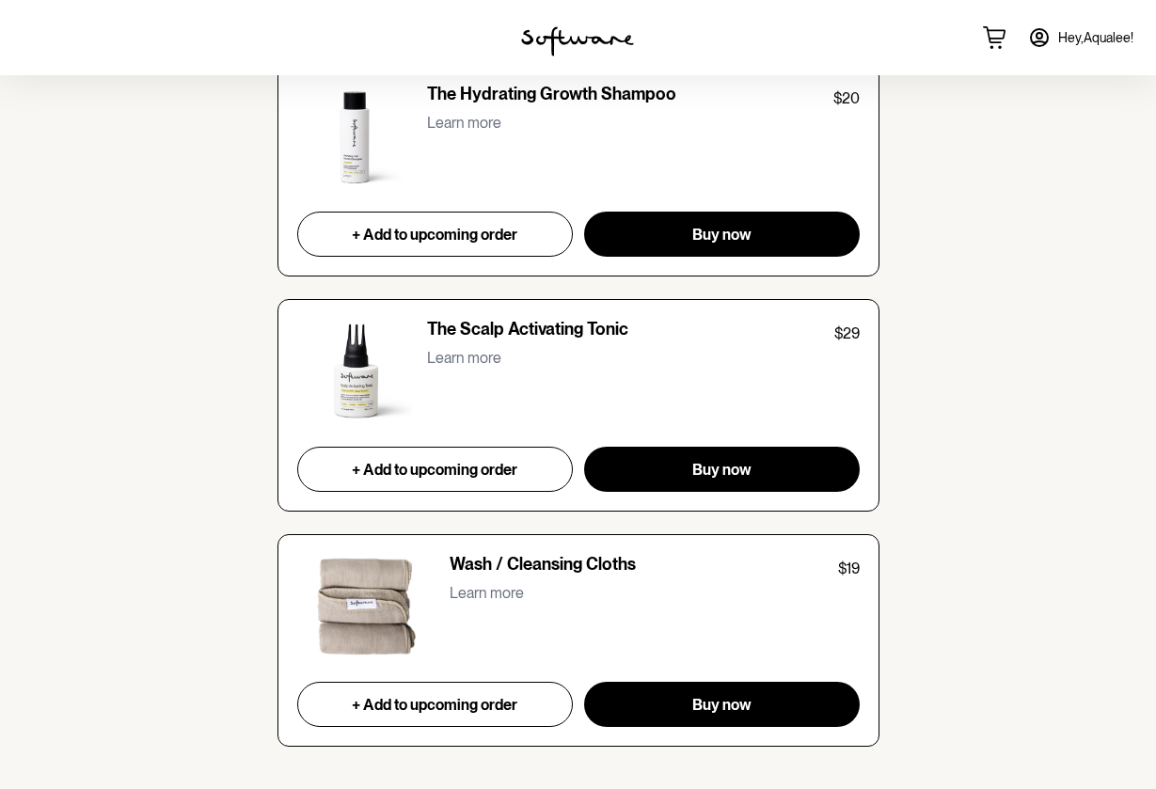
scroll to position [7180, 0]
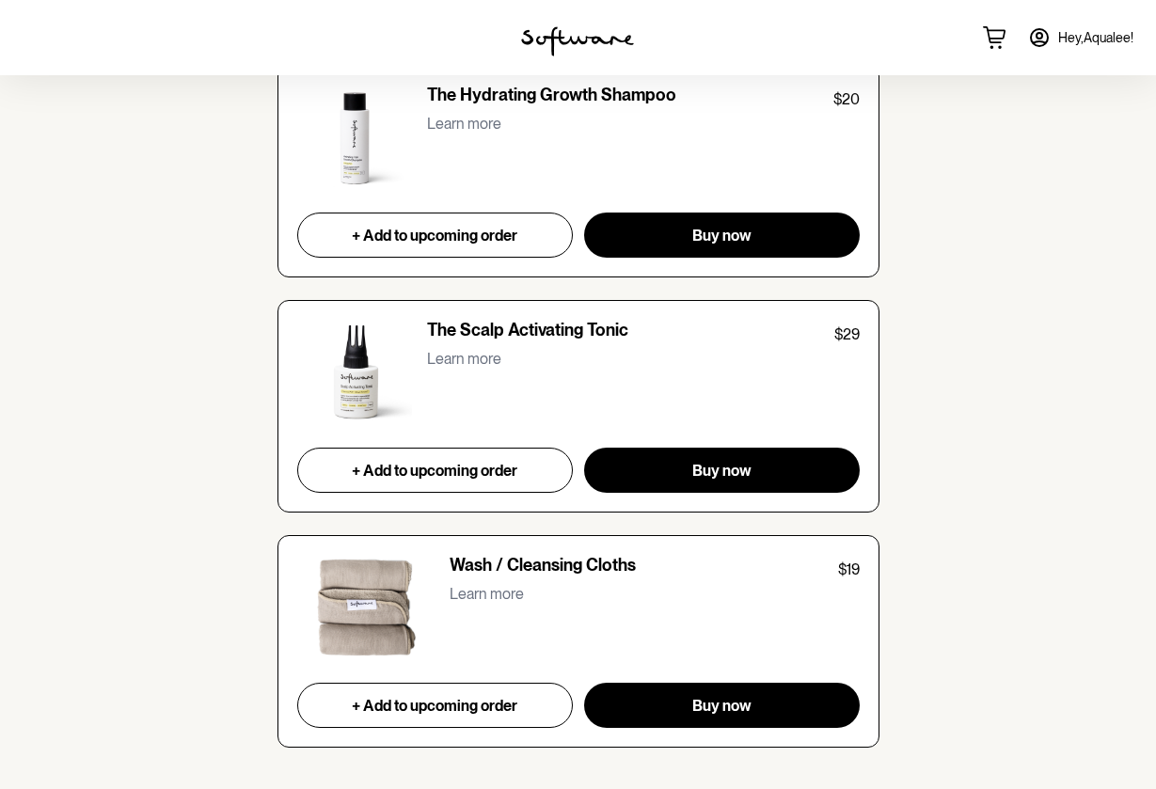
click at [665, 622] on div "Wash / Cleansing Cloths $19 Learn more" at bounding box center [578, 607] width 563 height 105
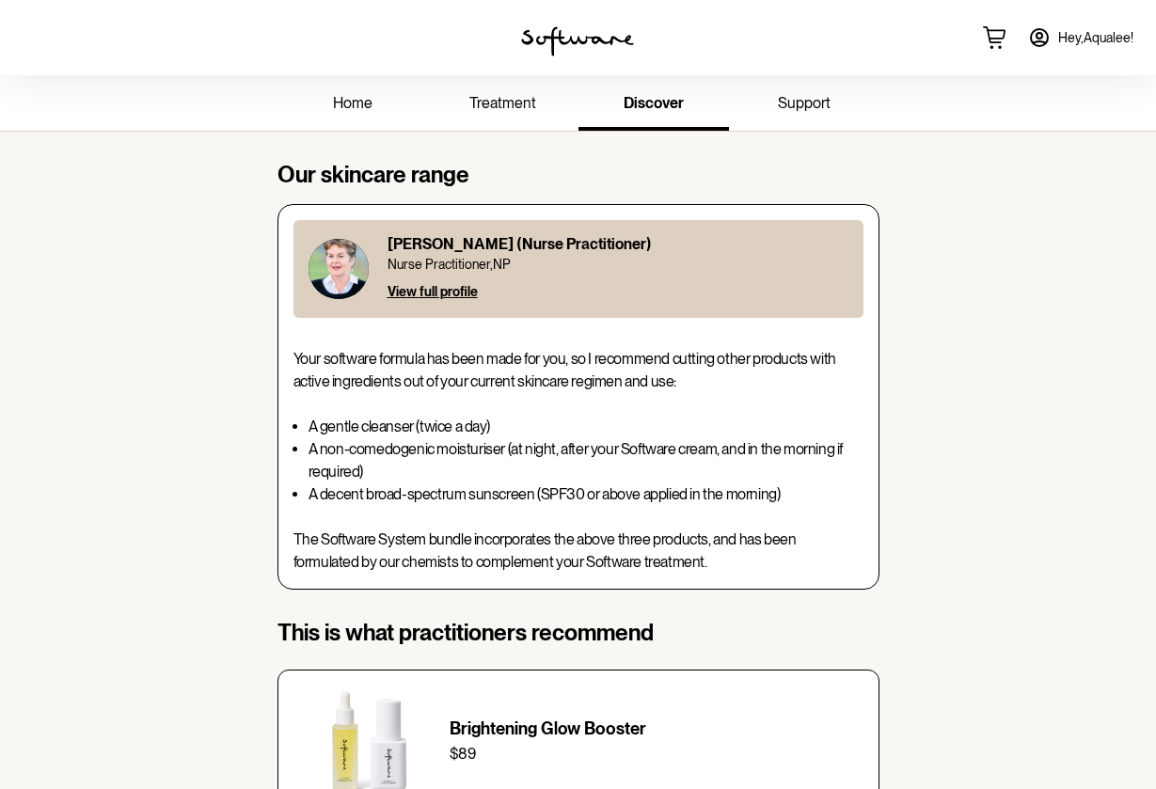
scroll to position [0, 0]
